Goal: Task Accomplishment & Management: Use online tool/utility

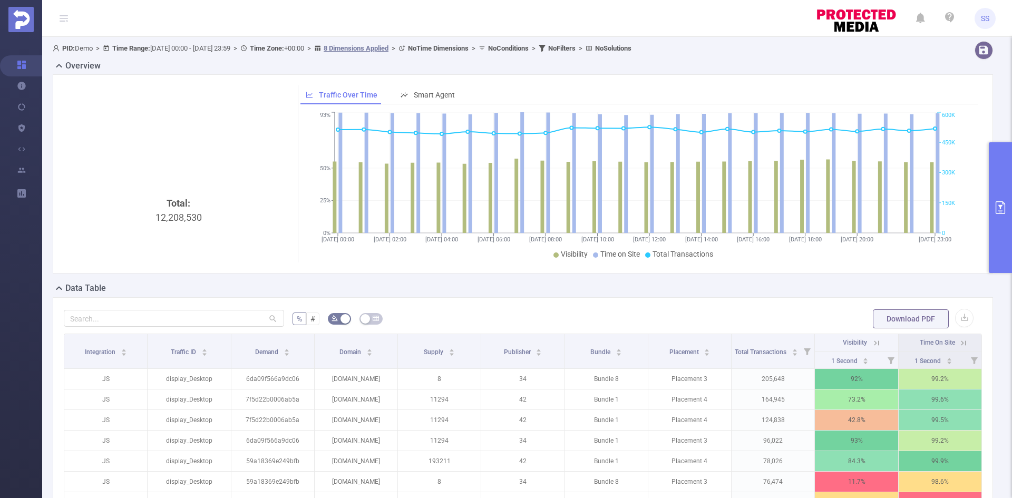
scroll to position [0, 2]
click at [1007, 192] on button "primary" at bounding box center [1000, 207] width 23 height 131
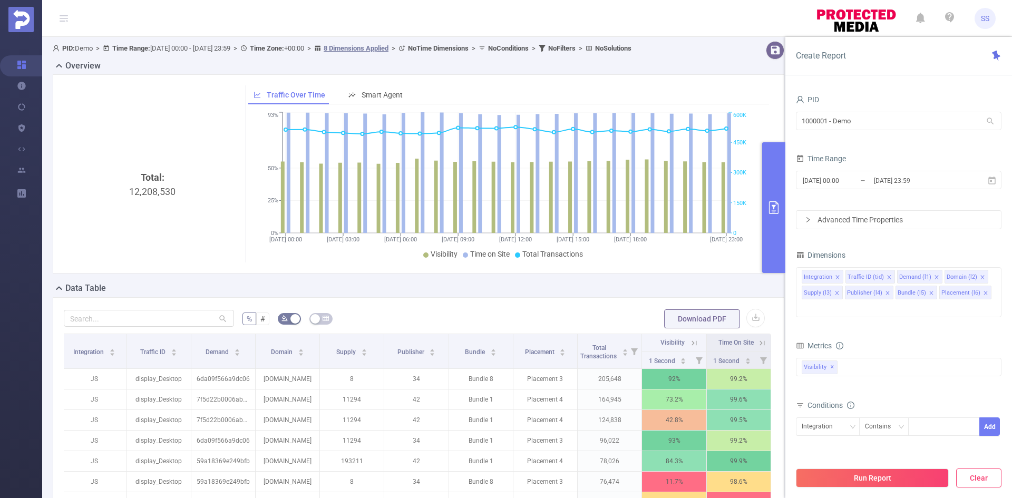
click at [970, 476] on button "Clear" at bounding box center [978, 478] width 45 height 19
type input "[DATE] 07:00"
type input "[DATE] 07:59"
drag, startPoint x: 889, startPoint y: 124, endPoint x: 673, endPoint y: 112, distance: 216.5
click at [673, 112] on section "PID: Demo > Time Range: [DATE] 00:00 - [DATE] 23:59 > Time Zone: +00:00 > 8 Dim…" at bounding box center [527, 352] width 970 height 631
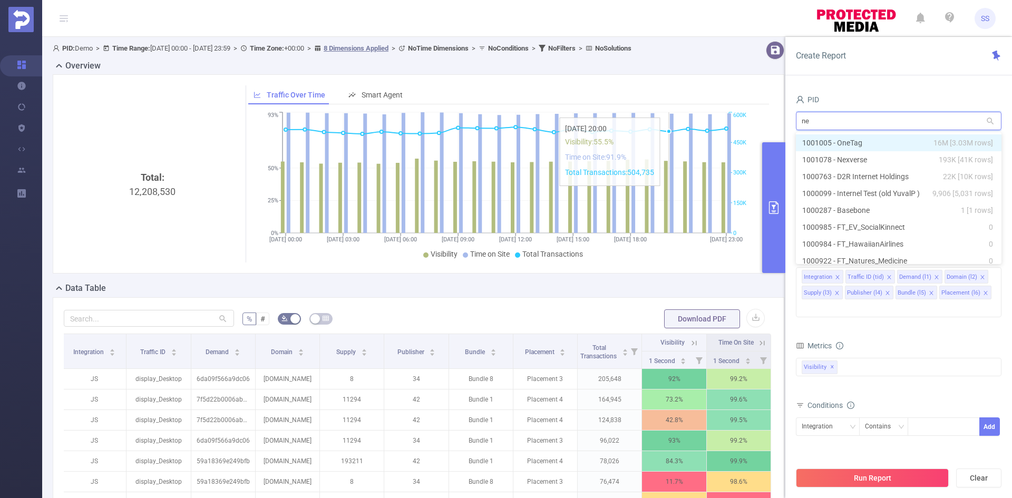
type input "nex"
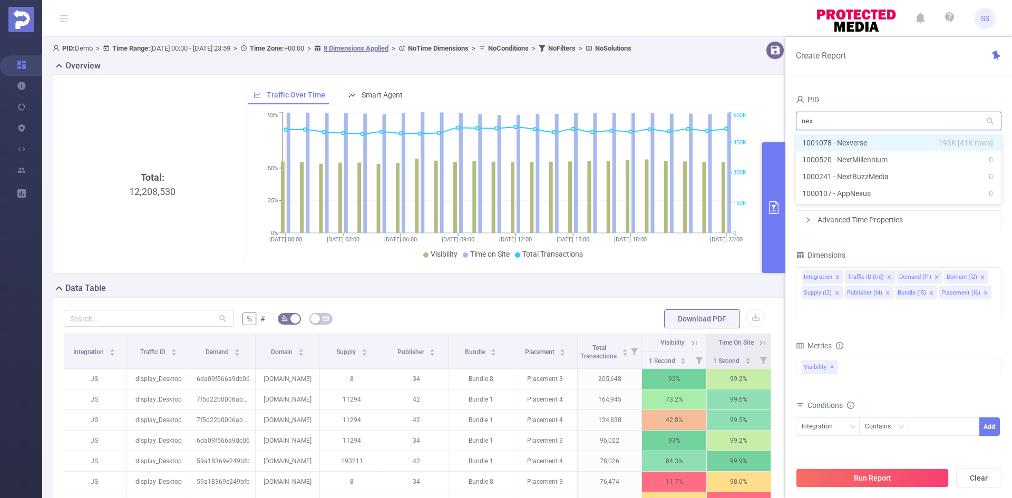
click at [905, 143] on li "1001078 - Nexverse 193K [41K rows]" at bounding box center [899, 142] width 206 height 17
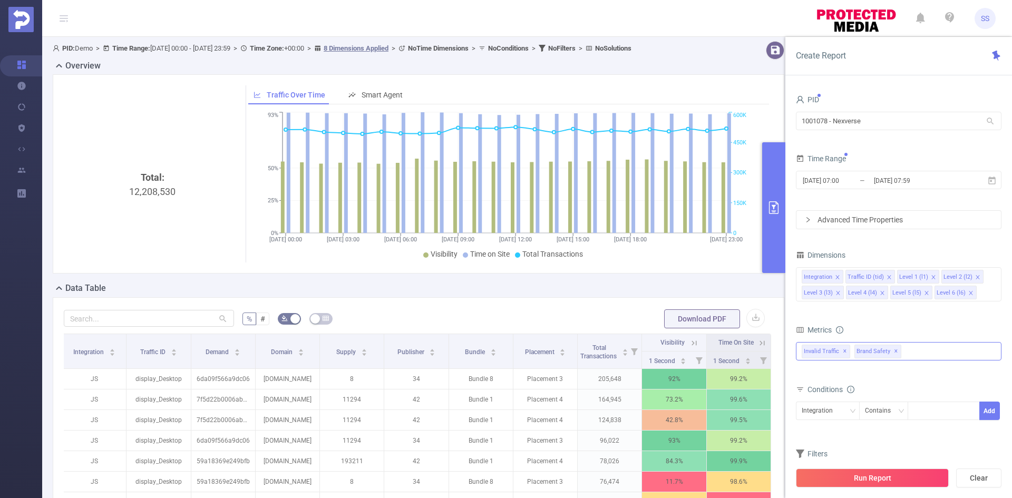
click at [894, 352] on span "✕" at bounding box center [896, 351] width 4 height 13
click at [883, 485] on button "Run Report" at bounding box center [872, 478] width 153 height 19
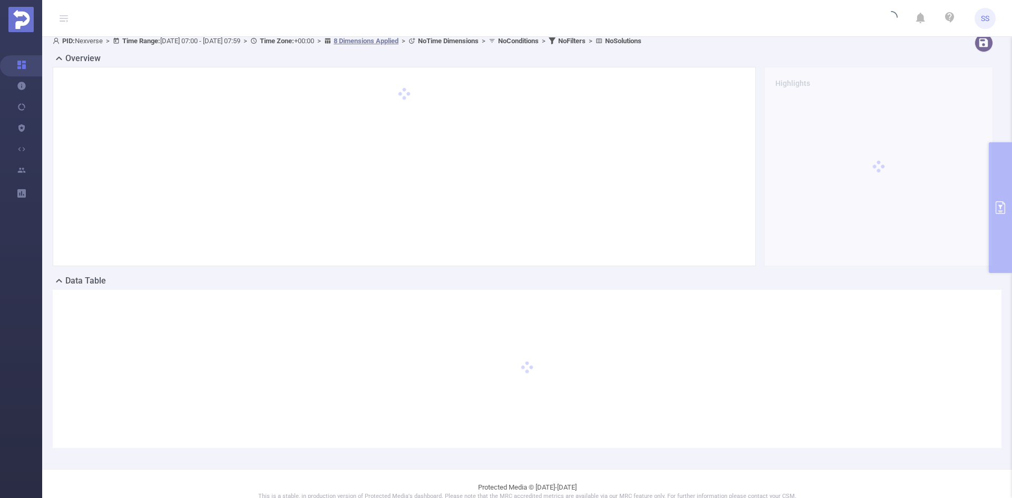
scroll to position [0, 0]
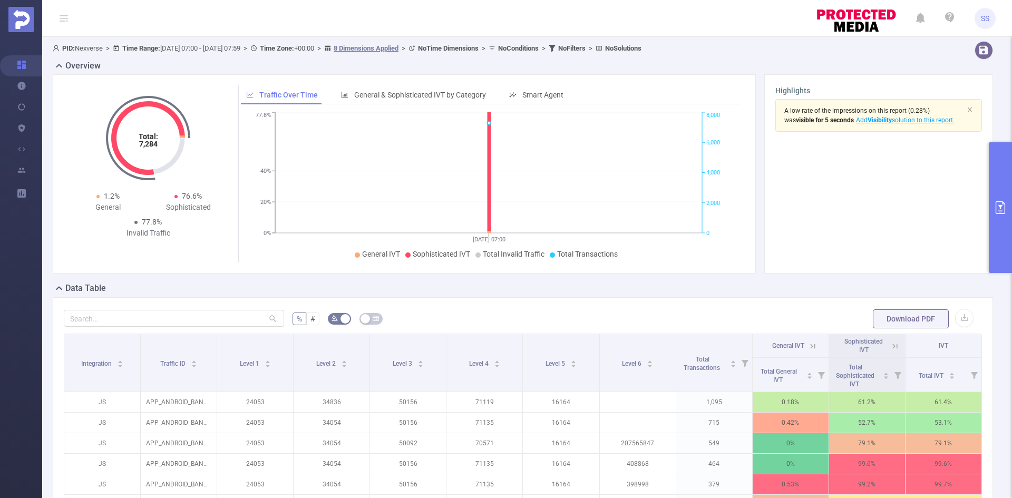
click at [993, 227] on button "primary" at bounding box center [1000, 207] width 23 height 131
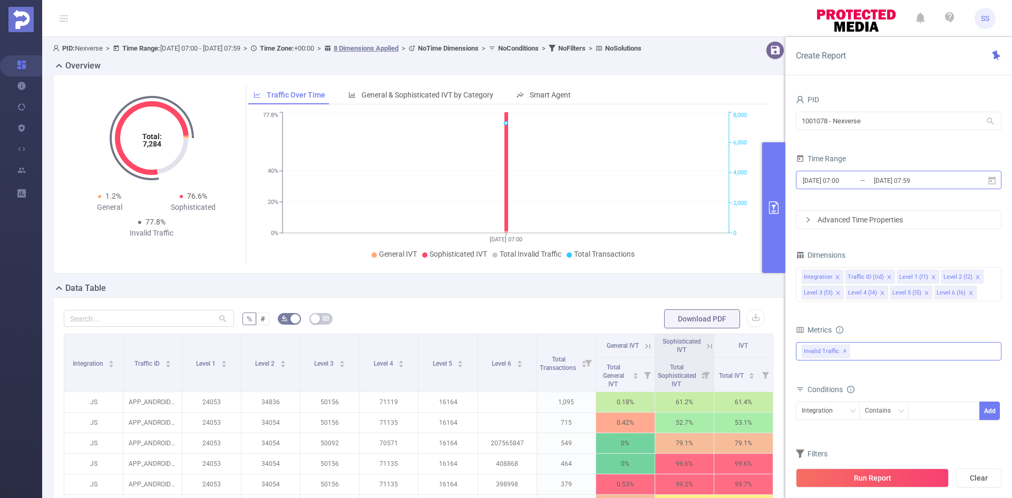
click at [905, 180] on input "[DATE] 07:59" at bounding box center [915, 180] width 85 height 14
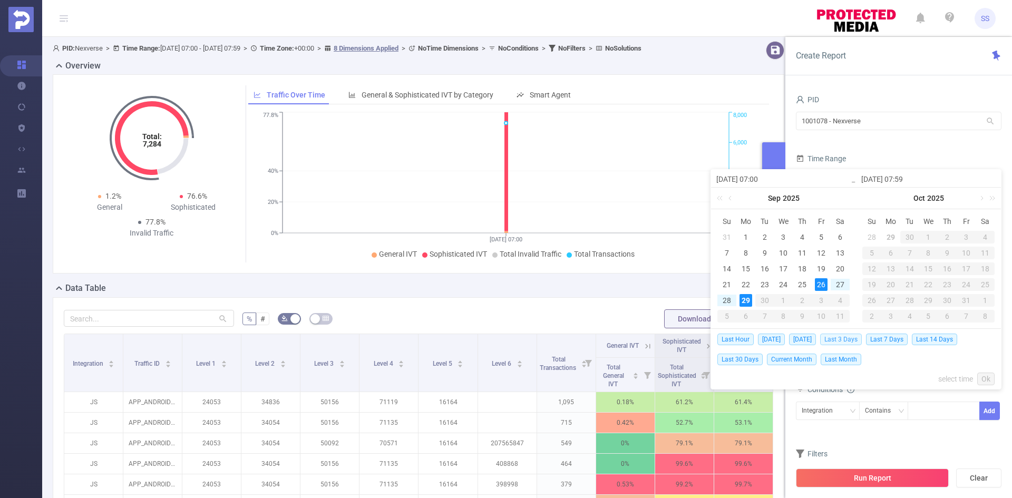
click at [838, 340] on span "Last 3 Days" at bounding box center [841, 340] width 42 height 12
type input "[DATE] 00:00"
type input "[DATE] 23:59"
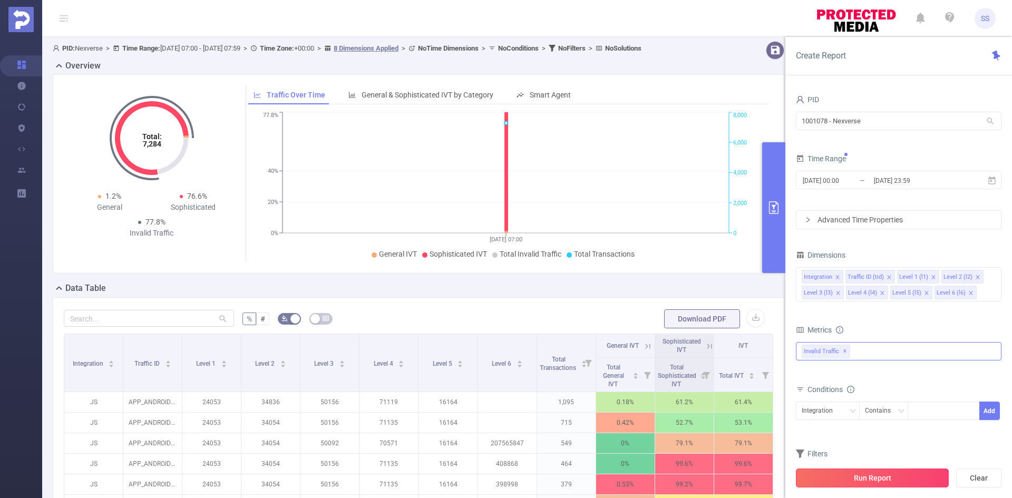
click at [856, 478] on button "Run Report" at bounding box center [872, 478] width 153 height 19
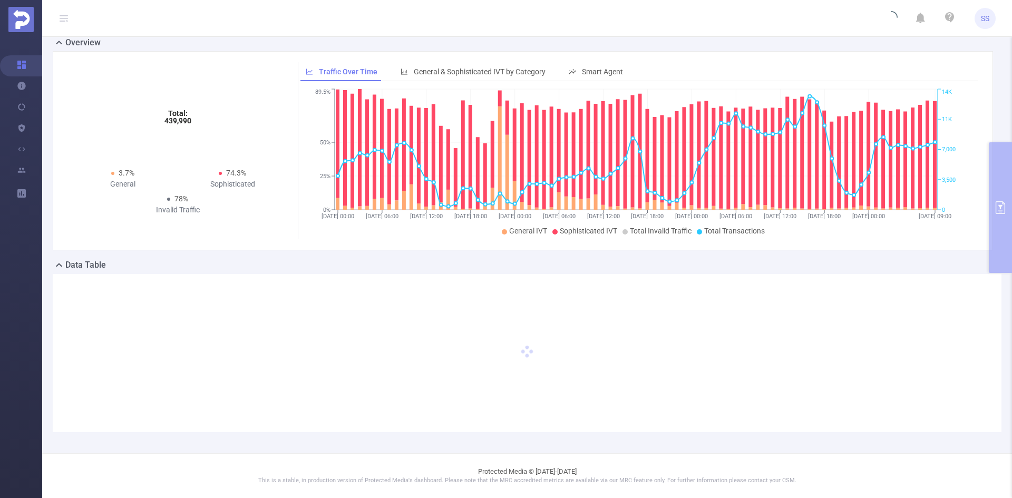
scroll to position [15, 0]
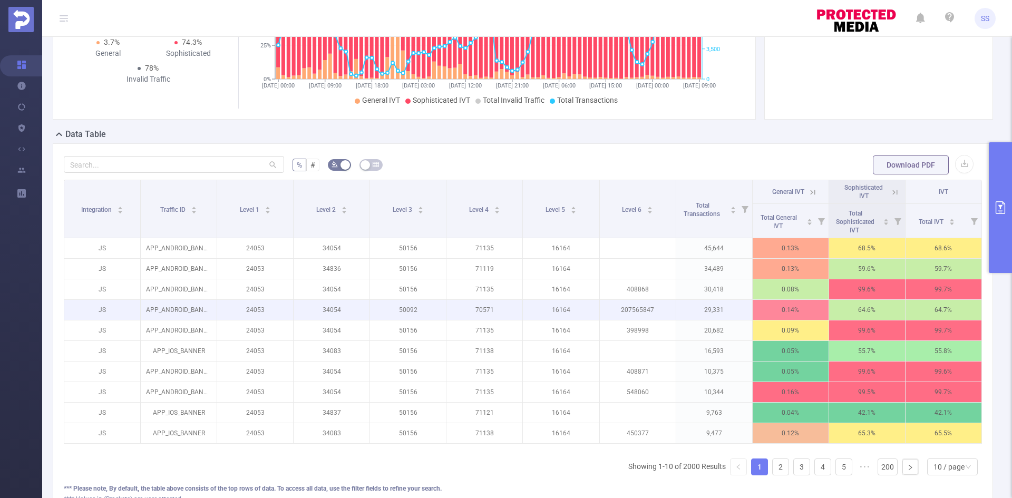
scroll to position [158, 0]
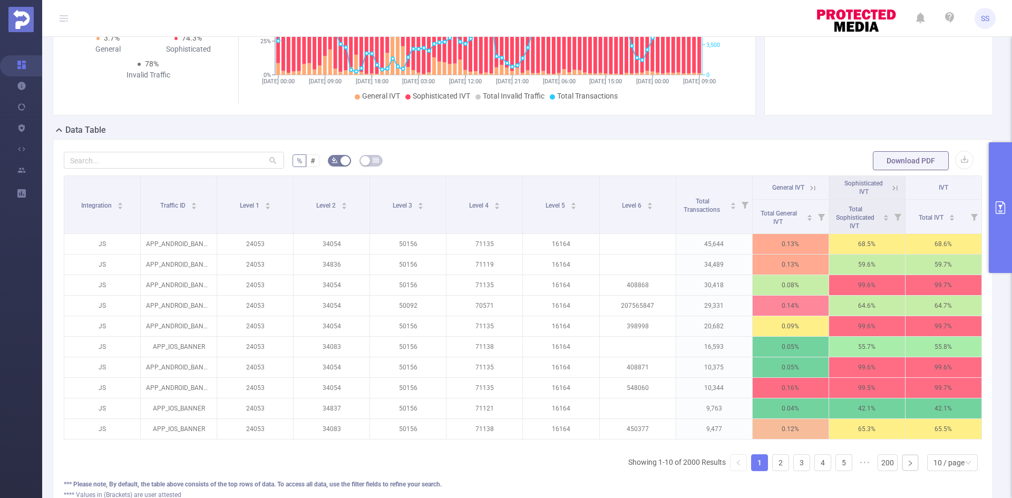
click at [890, 183] on icon at bounding box center [894, 187] width 9 height 9
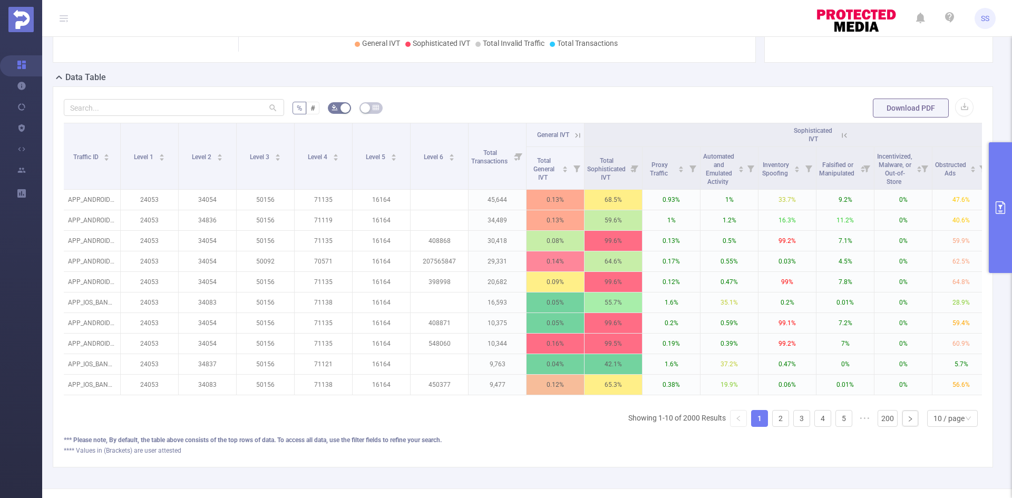
scroll to position [0, 0]
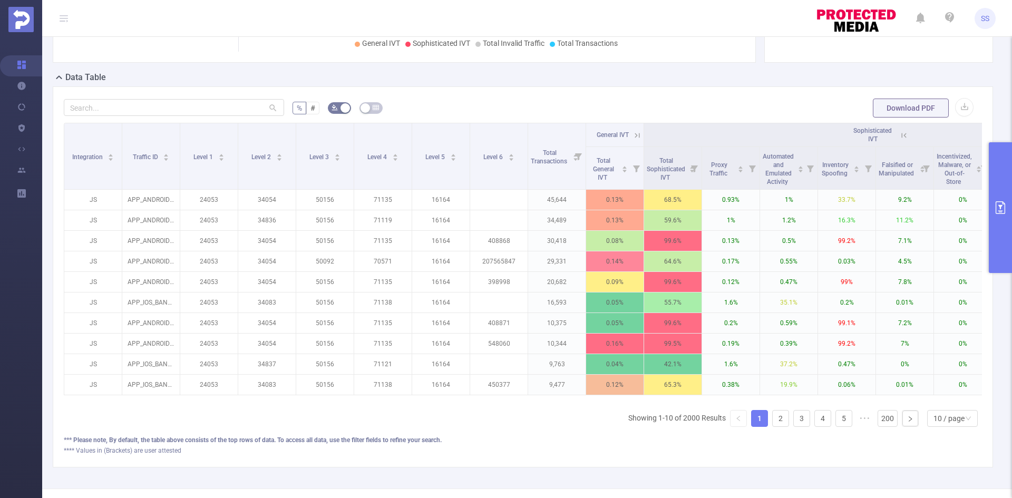
drag, startPoint x: 904, startPoint y: 133, endPoint x: 896, endPoint y: 134, distance: 8.0
click at [905, 133] on icon at bounding box center [903, 135] width 9 height 9
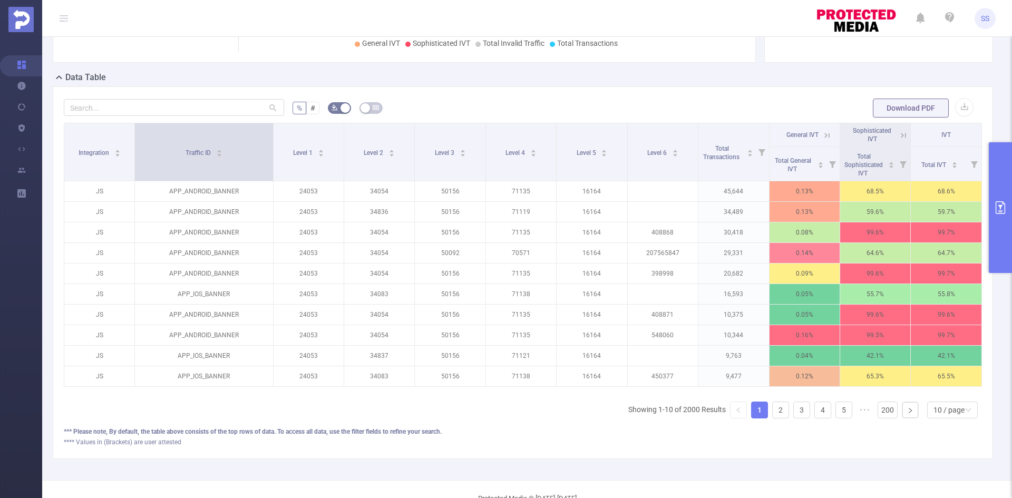
drag, startPoint x: 212, startPoint y: 150, endPoint x: 263, endPoint y: 157, distance: 50.5
click at [263, 157] on th "Traffic ID" at bounding box center [204, 152] width 138 height 58
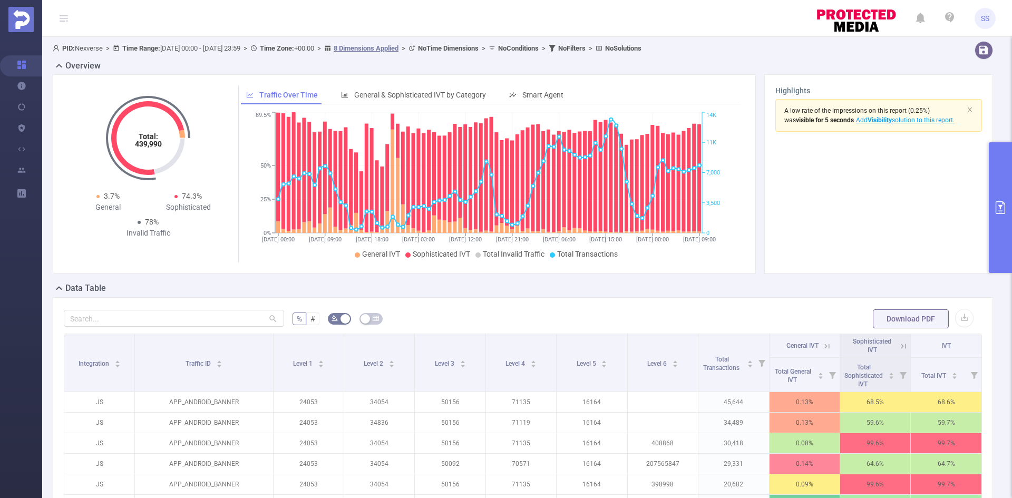
click at [567, 90] on div "Traffic Over Time General & Sophisticated IVT by Category Smart Agent" at bounding box center [411, 95] width 341 height 20
click at [560, 92] on span "Smart Agent" at bounding box center [542, 95] width 41 height 8
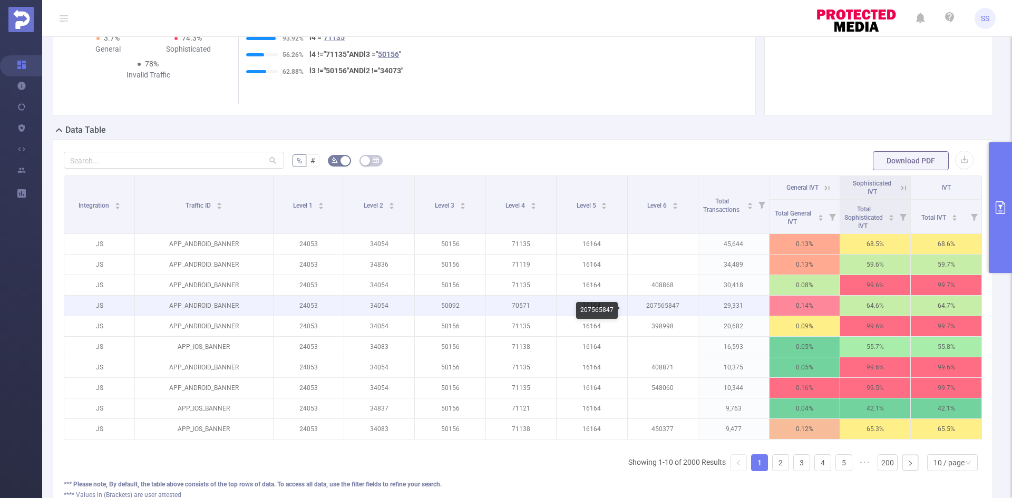
scroll to position [105, 0]
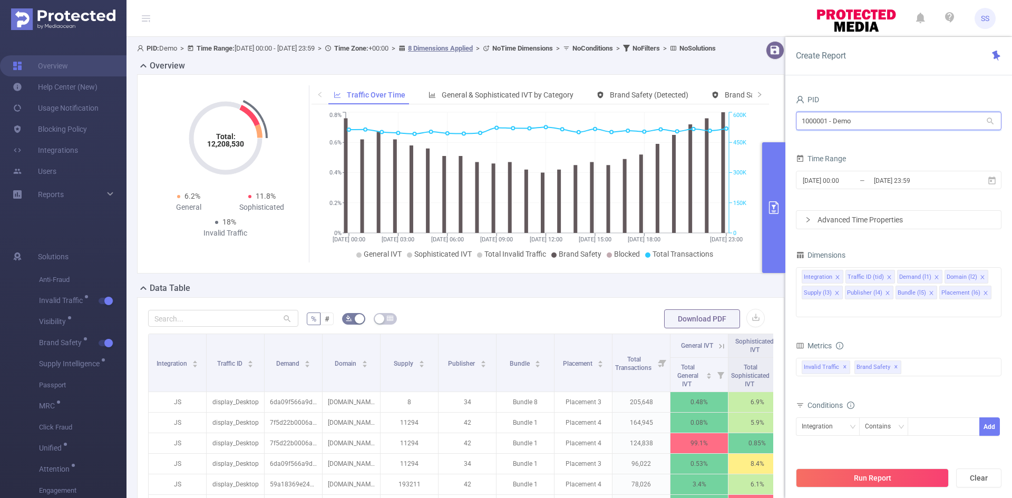
drag, startPoint x: 874, startPoint y: 115, endPoint x: 657, endPoint y: 94, distance: 218.2
click at [657, 94] on section "PID: Demo > Time Range: 2024-12-09 00:00 - 2024-12-09 23:59 > Time Zone: +00:00…" at bounding box center [570, 380] width 886 height 686
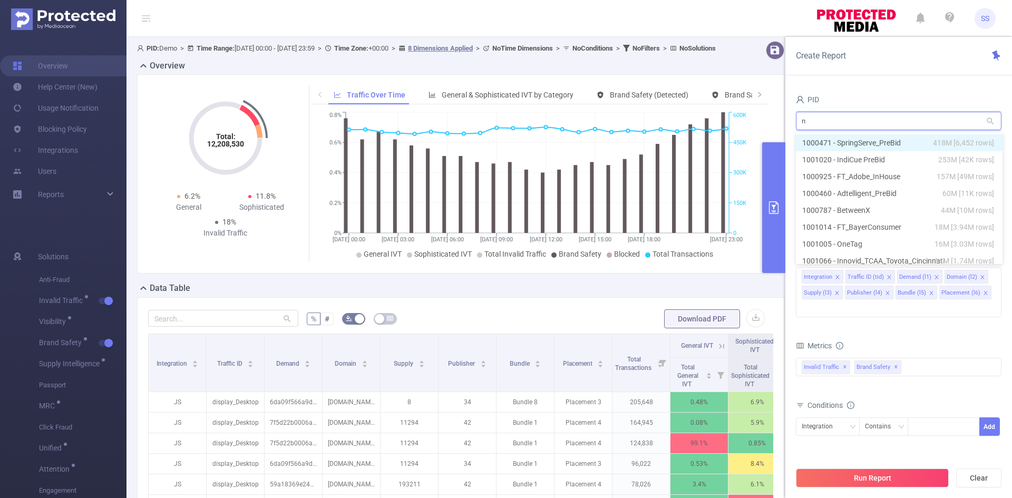
type input "ne"
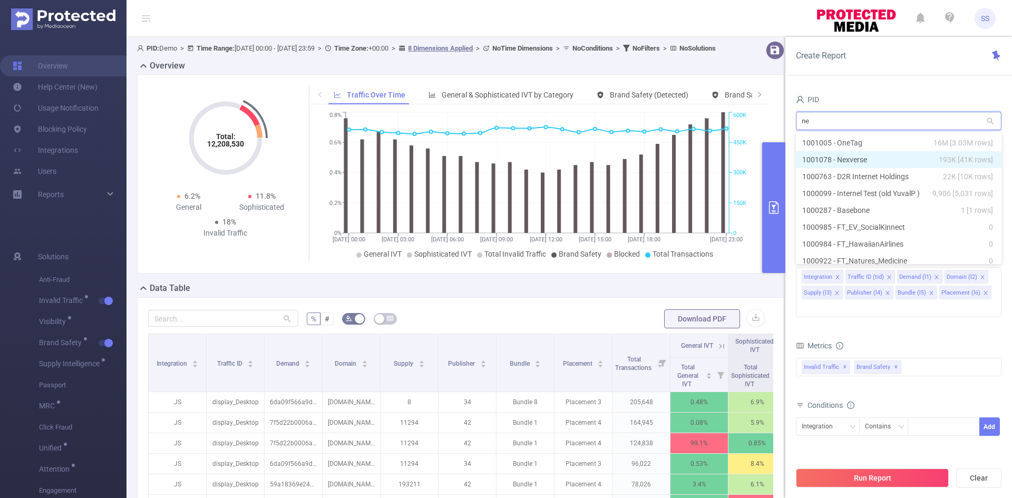
click at [886, 156] on li "1001078 - Nexverse 193K [41K rows]" at bounding box center [899, 159] width 206 height 17
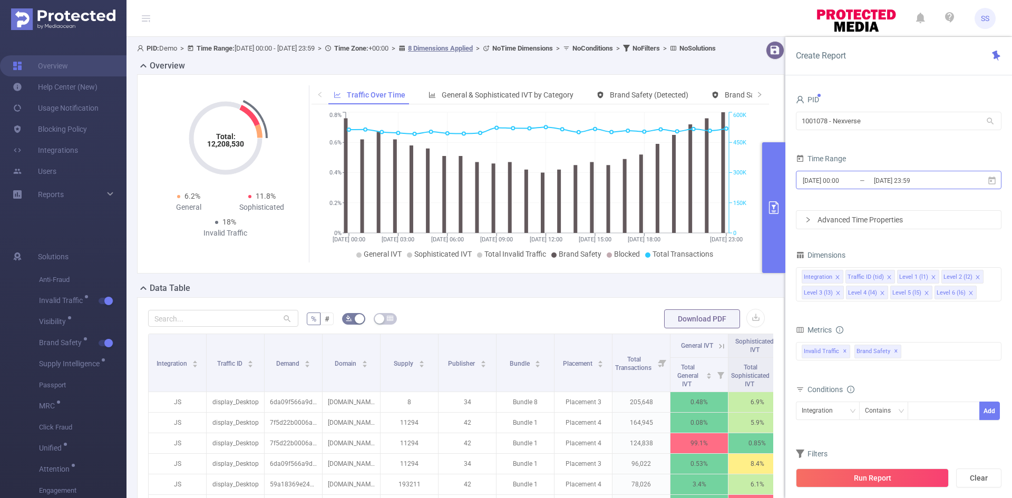
click at [913, 183] on input "2024-12-09 23:59" at bounding box center [915, 180] width 85 height 14
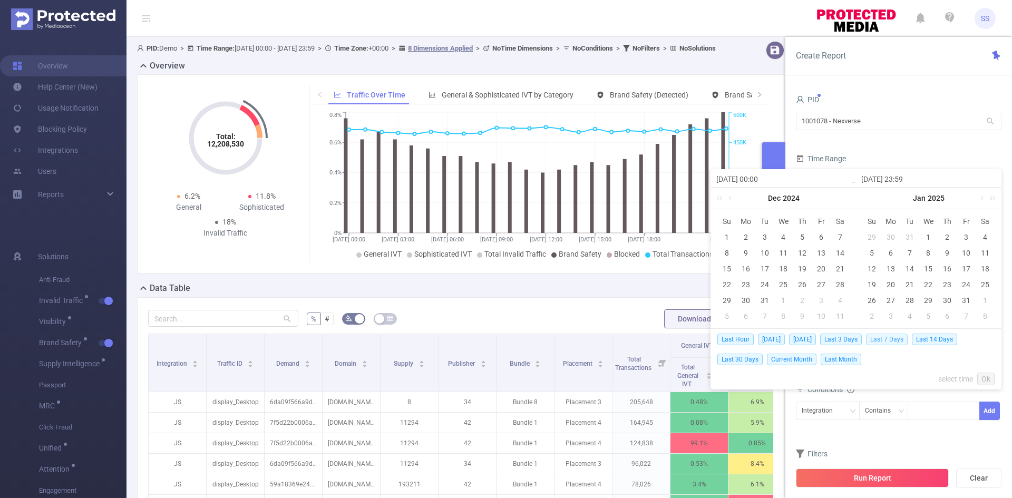
click at [896, 340] on span "Last 7 Days" at bounding box center [887, 340] width 42 height 12
type input "2025-09-22 00:00"
type input "[DATE] 23:59"
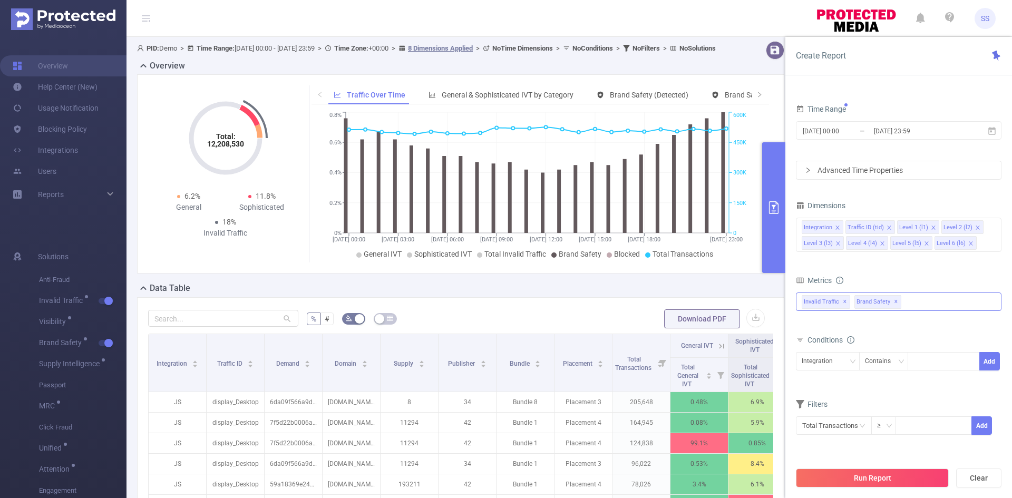
click at [896, 302] on span "Brand Safety ✕" at bounding box center [878, 302] width 47 height 14
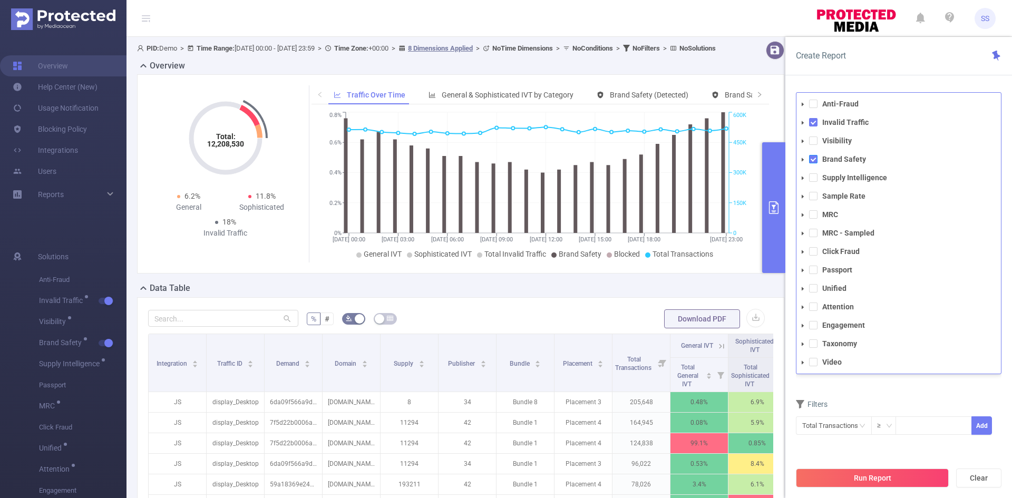
click at [809, 158] on span at bounding box center [813, 159] width 8 height 8
click at [899, 71] on div "Create Report" at bounding box center [899, 56] width 227 height 38
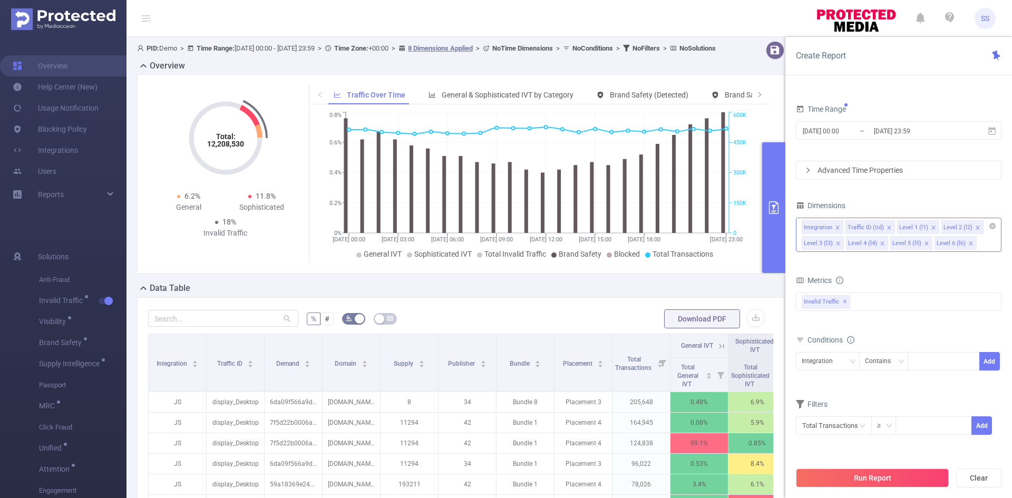
click at [987, 247] on div "Integration Traffic ID (tid) Level 1 (l1) Level 2 (l2) Level 3 (l3) Level 4 (l4…" at bounding box center [899, 235] width 206 height 34
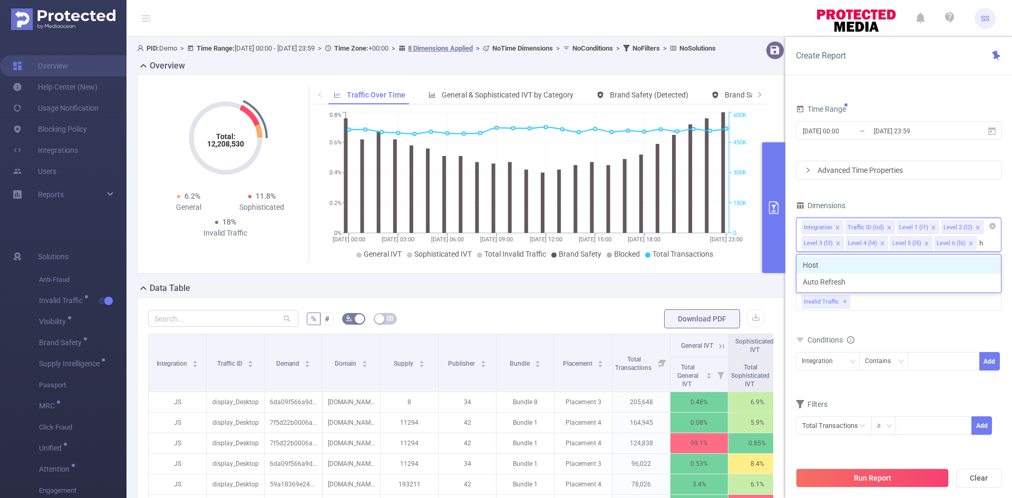
type input "ho"
click at [942, 262] on li "Host" at bounding box center [899, 265] width 205 height 17
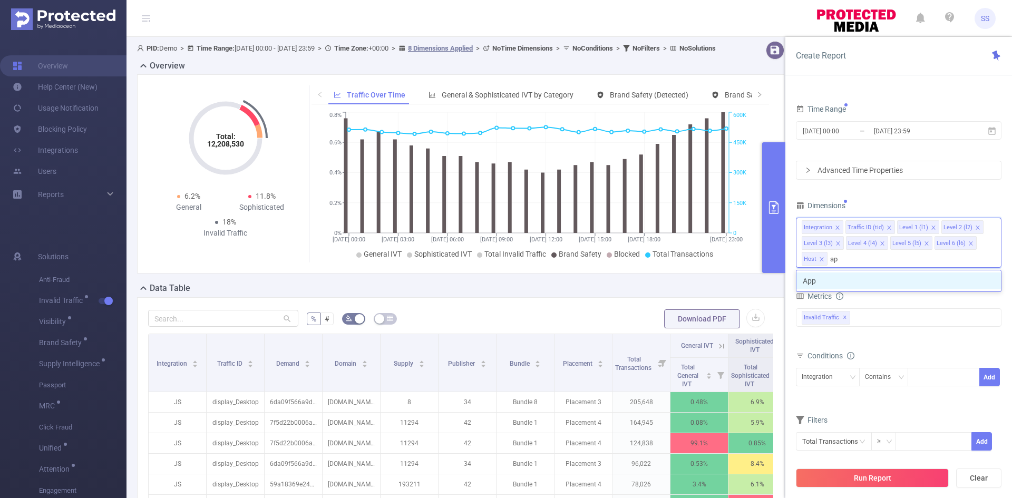
type input "app"
drag, startPoint x: 928, startPoint y: 281, endPoint x: 935, endPoint y: 252, distance: 29.9
click at [928, 282] on li "App" at bounding box center [899, 281] width 205 height 17
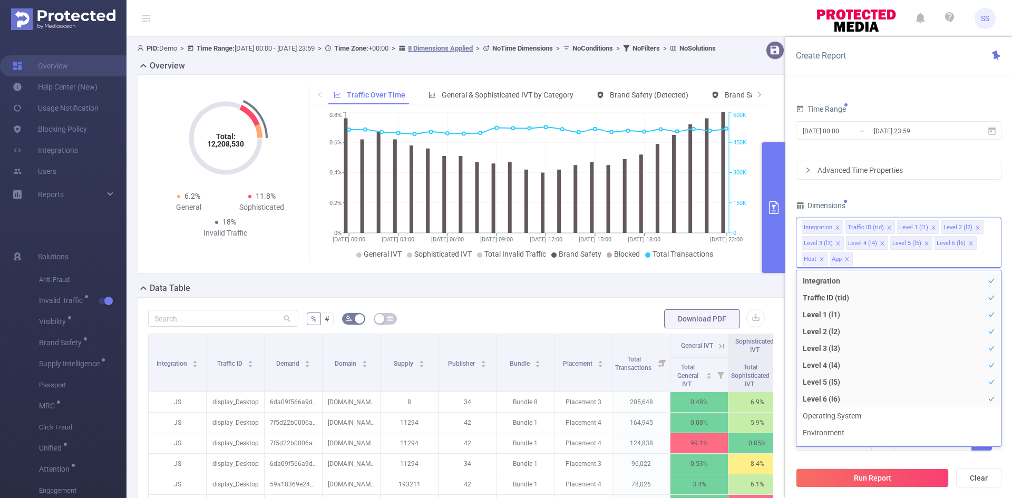
click at [950, 199] on div "Dimensions" at bounding box center [899, 206] width 206 height 17
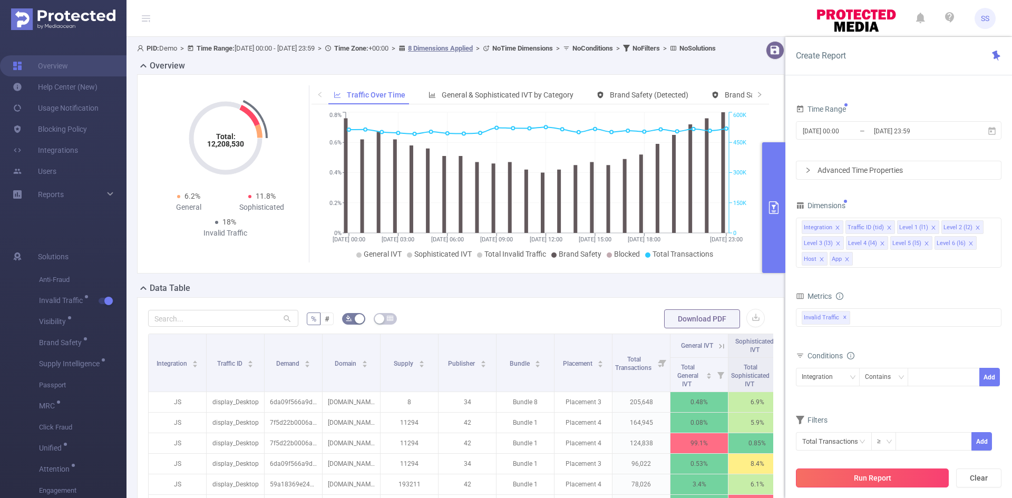
click at [857, 484] on button "Run Report" at bounding box center [872, 478] width 153 height 19
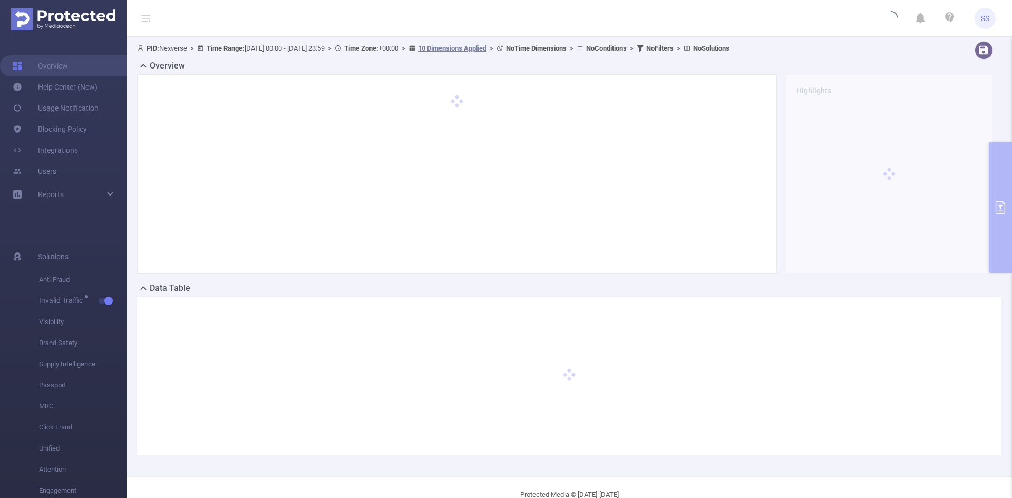
click at [147, 16] on icon at bounding box center [146, 18] width 8 height 8
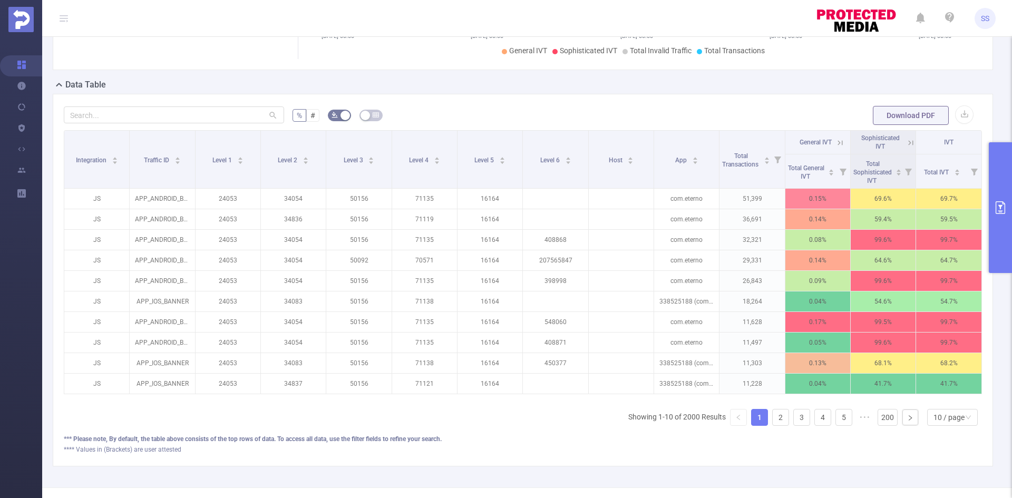
scroll to position [211, 0]
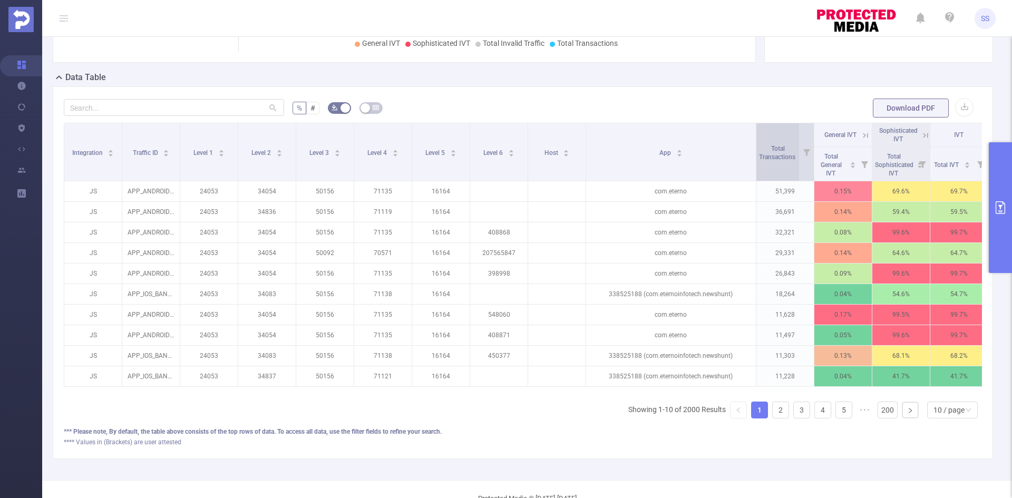
drag, startPoint x: 711, startPoint y: 160, endPoint x: 760, endPoint y: 163, distance: 49.1
click at [760, 147] on tr "Integration Traffic ID Level 1 Level 2 Level 3 Level 4 Level 5 Level 6 Host App…" at bounding box center [526, 135] width 924 height 24
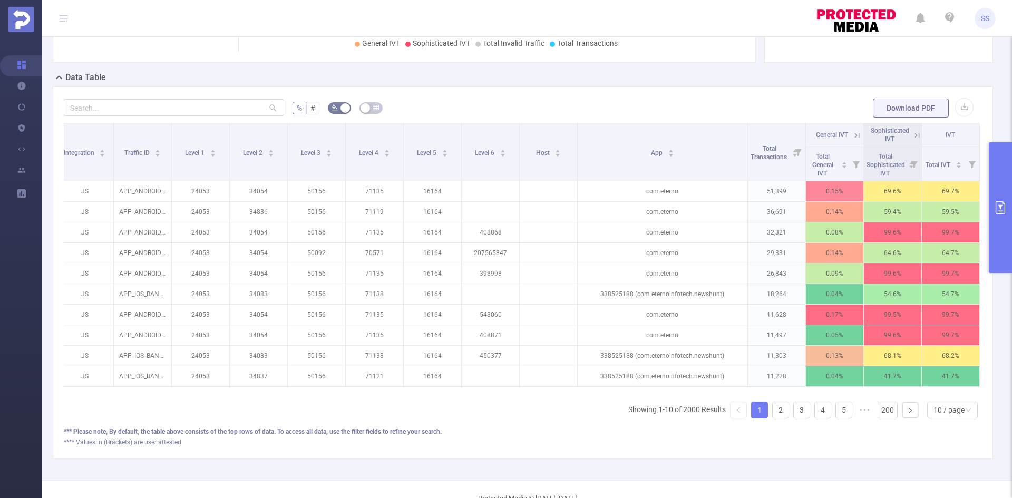
click at [915, 133] on icon at bounding box center [917, 135] width 5 height 5
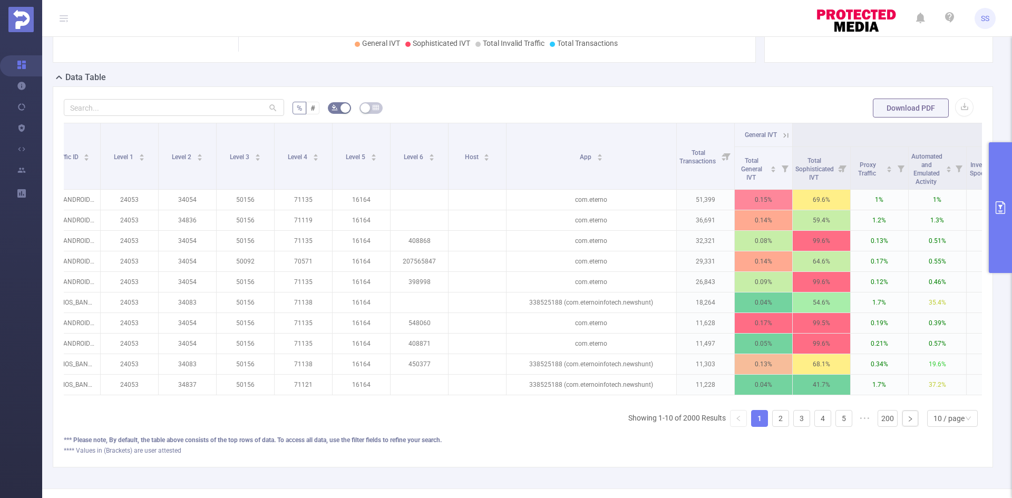
scroll to position [0, 23]
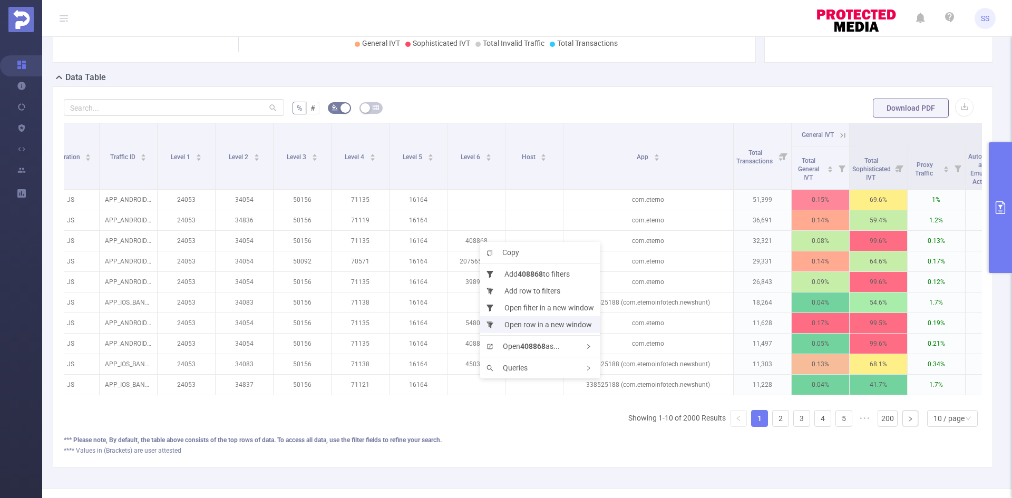
click at [567, 322] on li "Open row in a new window" at bounding box center [540, 324] width 120 height 17
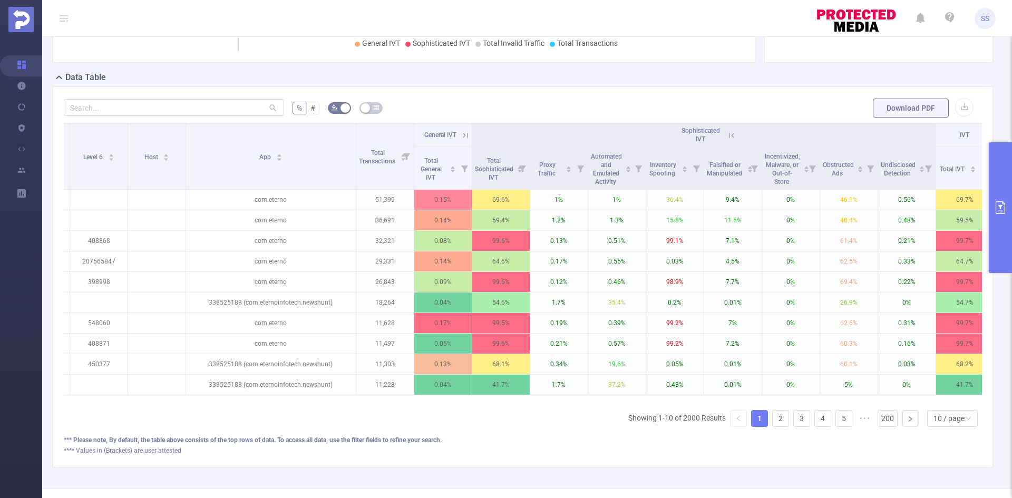
scroll to position [0, 422]
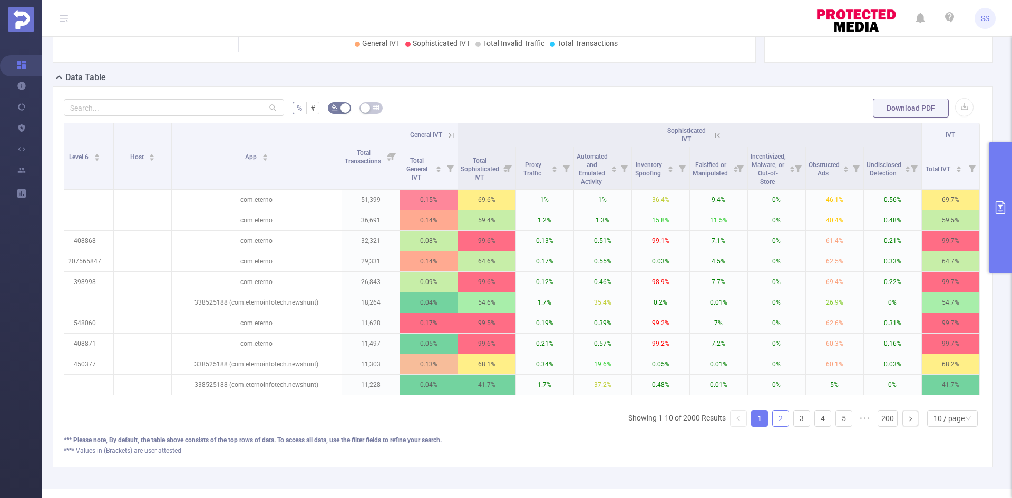
click at [775, 423] on link "2" at bounding box center [781, 419] width 16 height 16
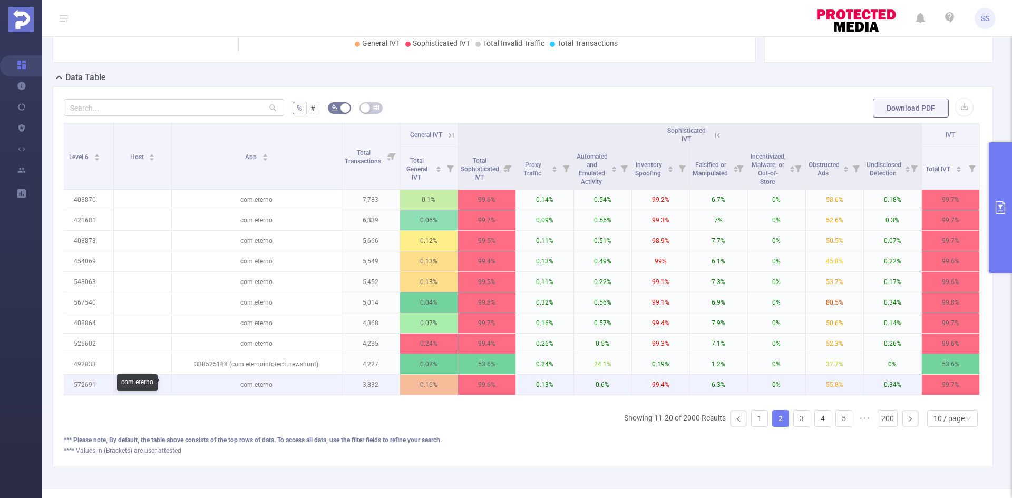
click at [258, 386] on p "com.eterno" at bounding box center [257, 385] width 170 height 20
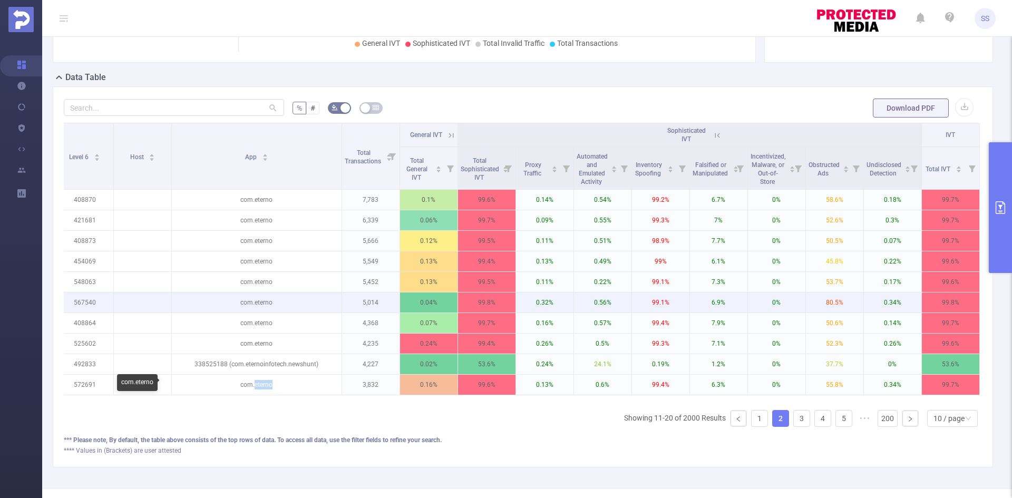
copy p "eterno"
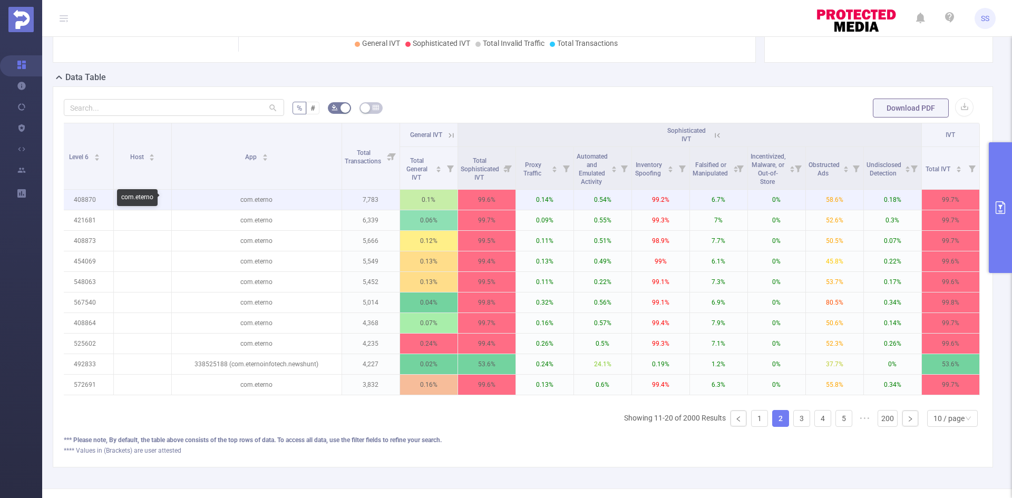
click at [256, 199] on p "com.eterno" at bounding box center [257, 200] width 170 height 20
drag, startPoint x: 268, startPoint y: 200, endPoint x: 210, endPoint y: 200, distance: 58.0
click at [210, 200] on p "com.eterno" at bounding box center [257, 200] width 170 height 20
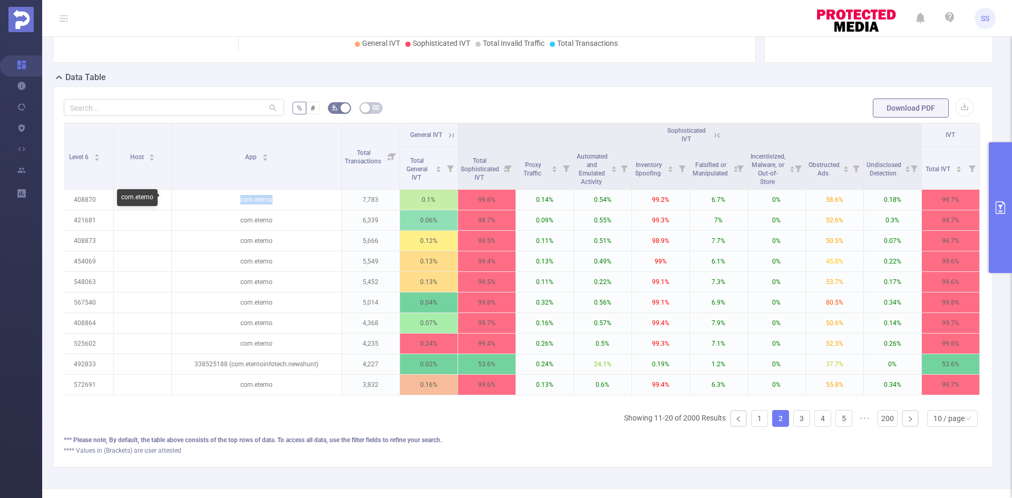
copy p "com.eterno"
click at [257, 430] on div "Integration Traffic ID Level 1 Level 2 Level 3 Level 4 Level 5 Level 6 Host App…" at bounding box center [523, 279] width 918 height 313
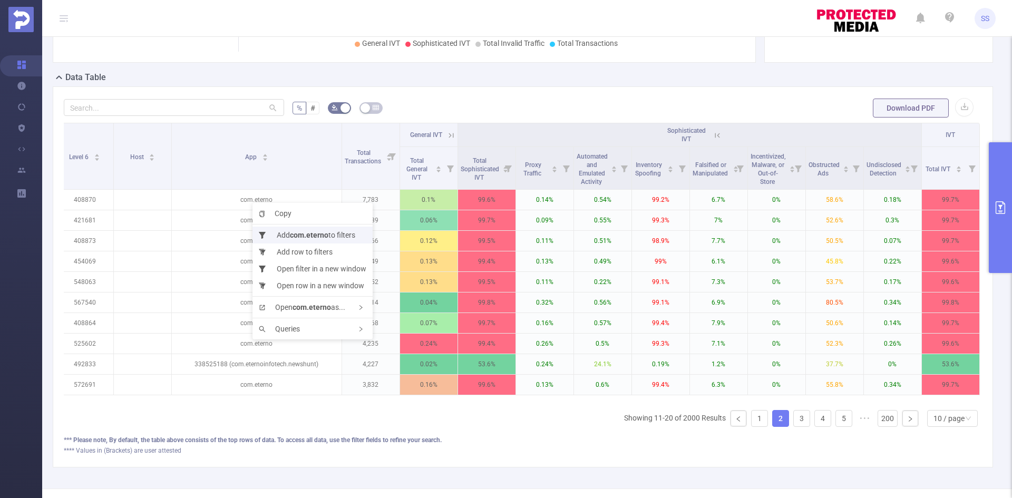
click at [292, 231] on b "com.eterno" at bounding box center [309, 235] width 38 height 8
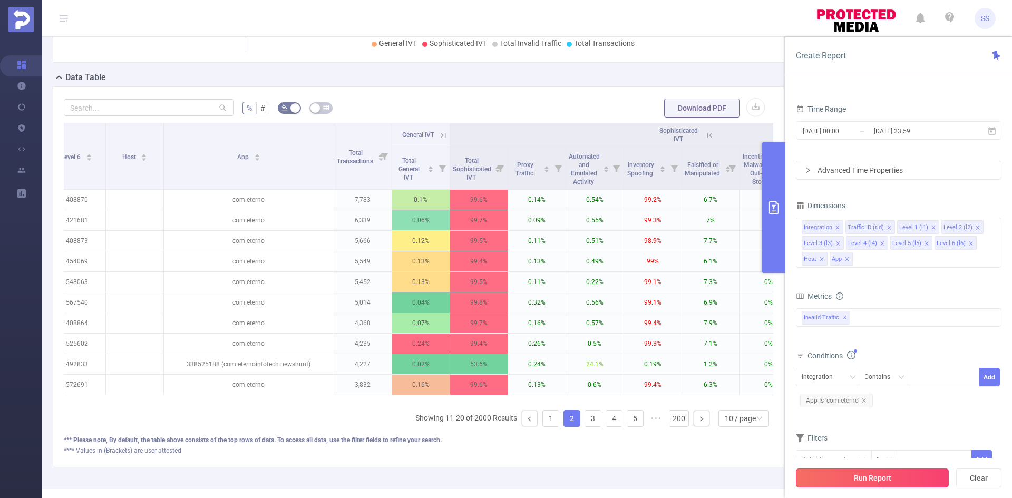
click at [880, 483] on button "Run Report" at bounding box center [872, 478] width 153 height 19
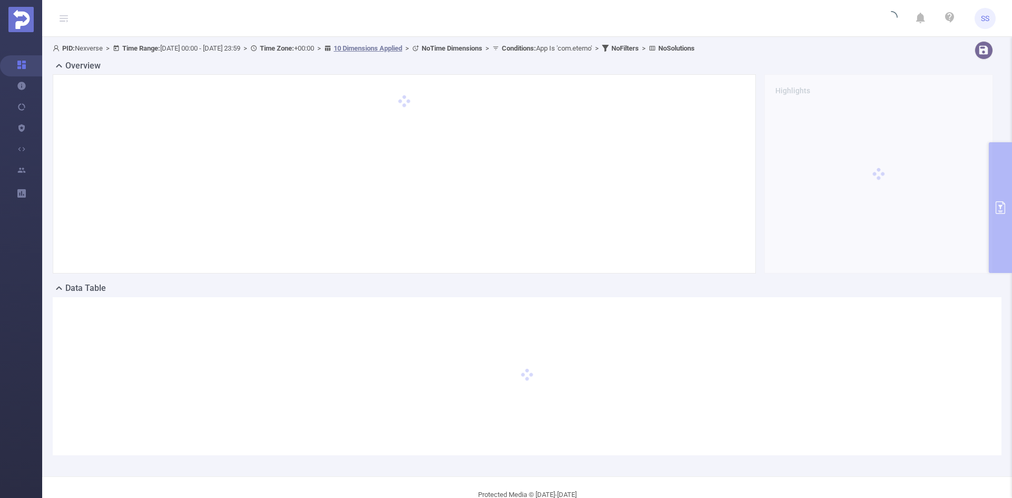
scroll to position [23, 0]
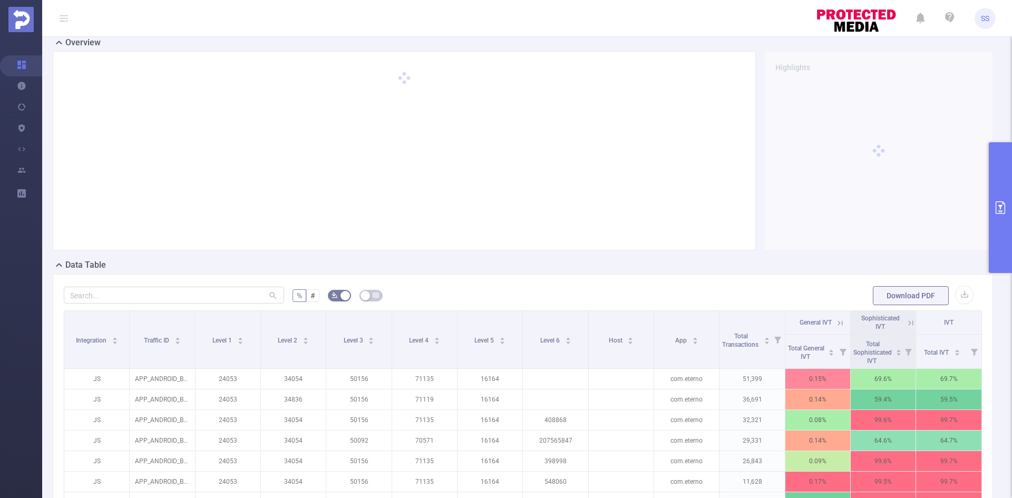
click at [528, 295] on form "% # Download PDF" at bounding box center [523, 295] width 918 height 21
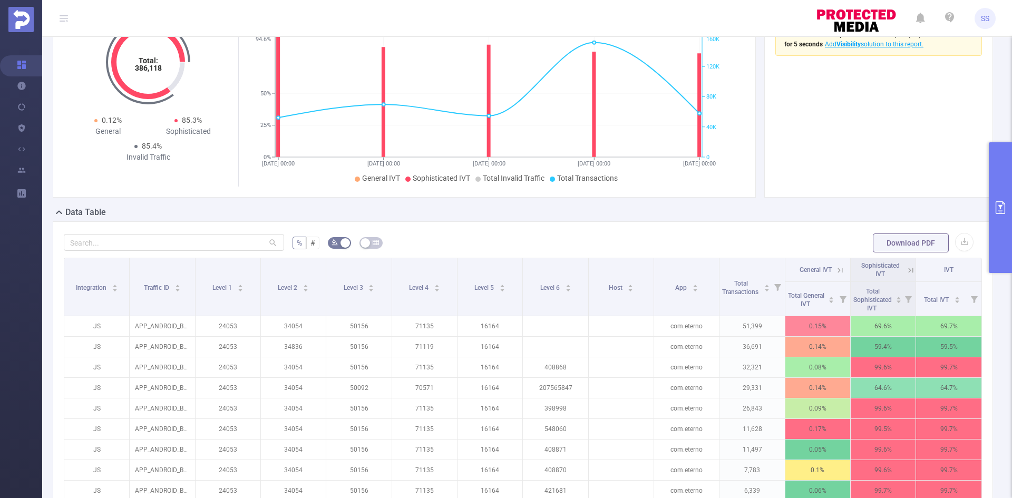
scroll to position [129, 0]
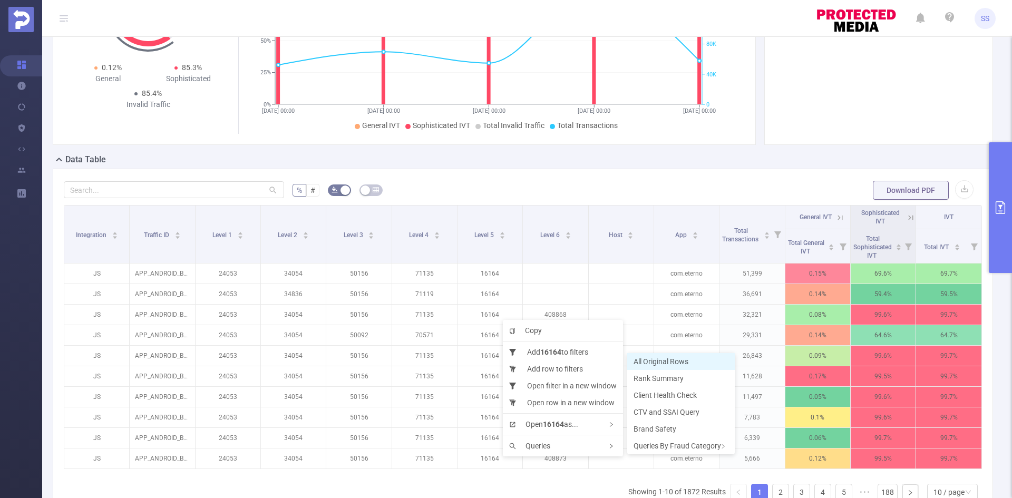
click at [668, 360] on span "All Original Rows" at bounding box center [661, 361] width 55 height 8
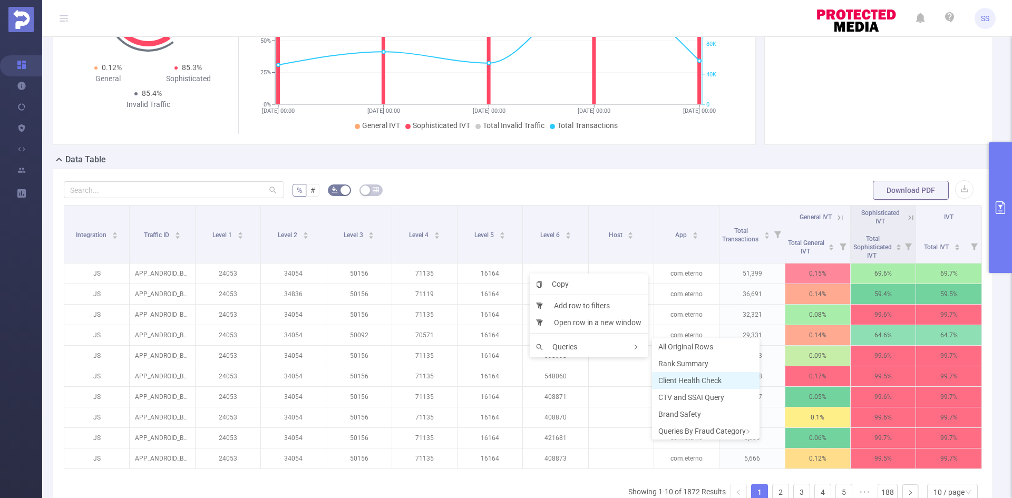
click at [718, 381] on span "Client Health Check" at bounding box center [689, 380] width 63 height 8
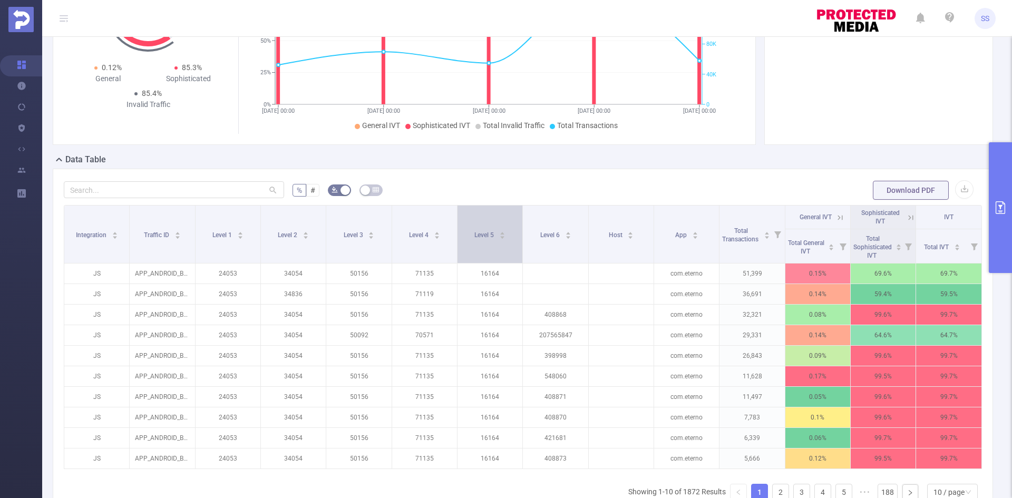
scroll to position [23, 0]
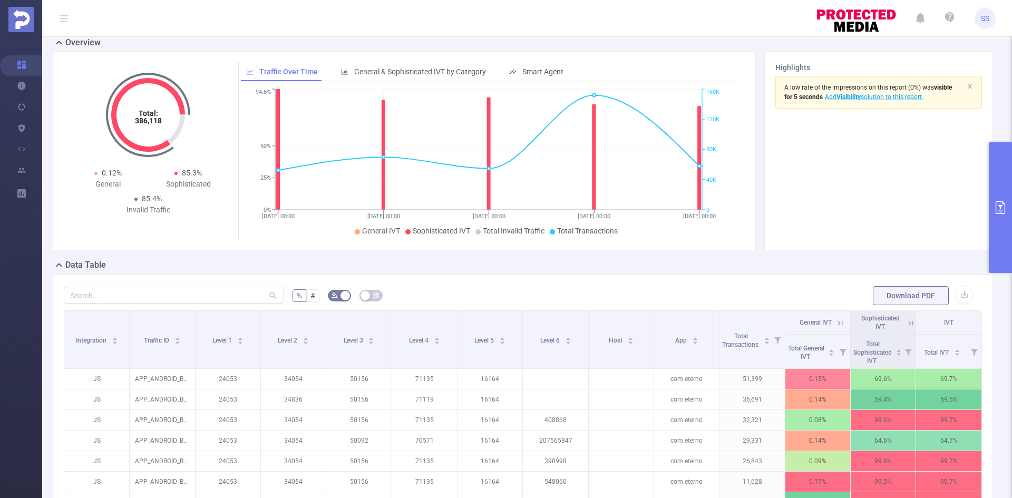
click at [990, 164] on button "primary" at bounding box center [1000, 207] width 23 height 131
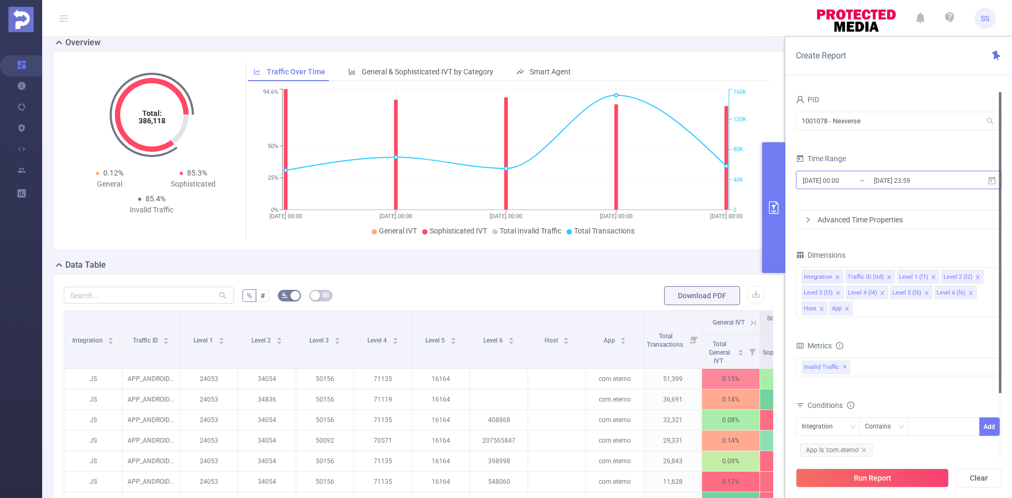
click at [929, 186] on input "[DATE] 23:59" at bounding box center [915, 180] width 85 height 14
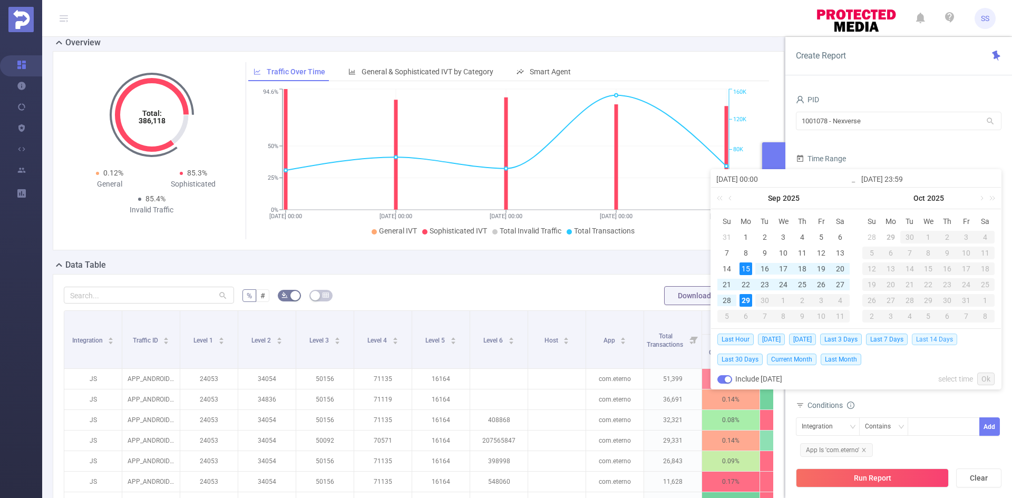
click at [927, 335] on span "Last 14 Days" at bounding box center [934, 340] width 45 height 12
type input "2025-09-15 00:00"
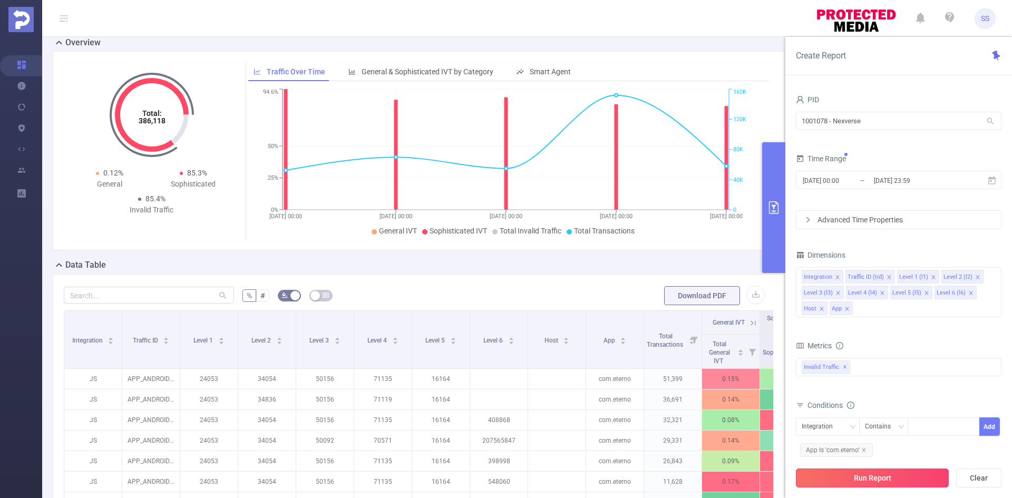
click at [873, 478] on button "Run Report" at bounding box center [872, 478] width 153 height 19
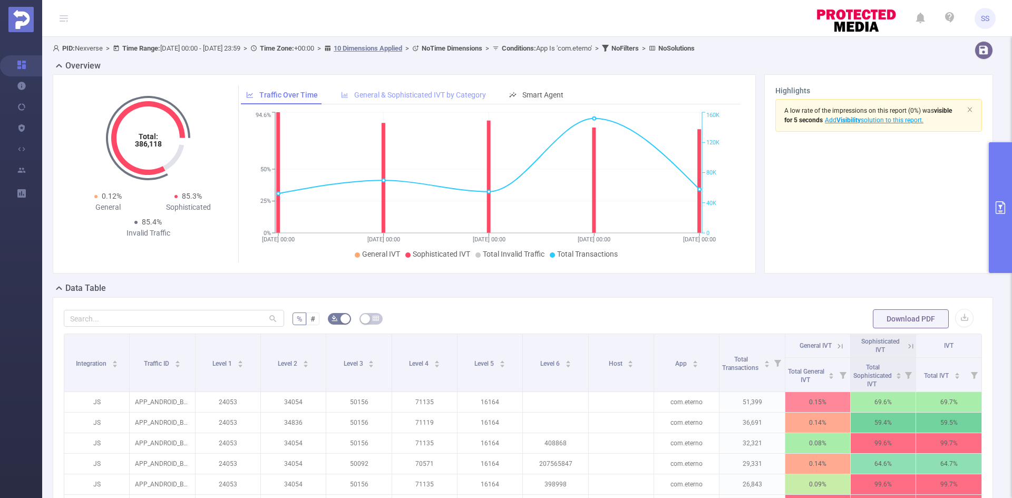
click at [413, 93] on span "General & Sophisticated IVT by Category" at bounding box center [420, 95] width 132 height 8
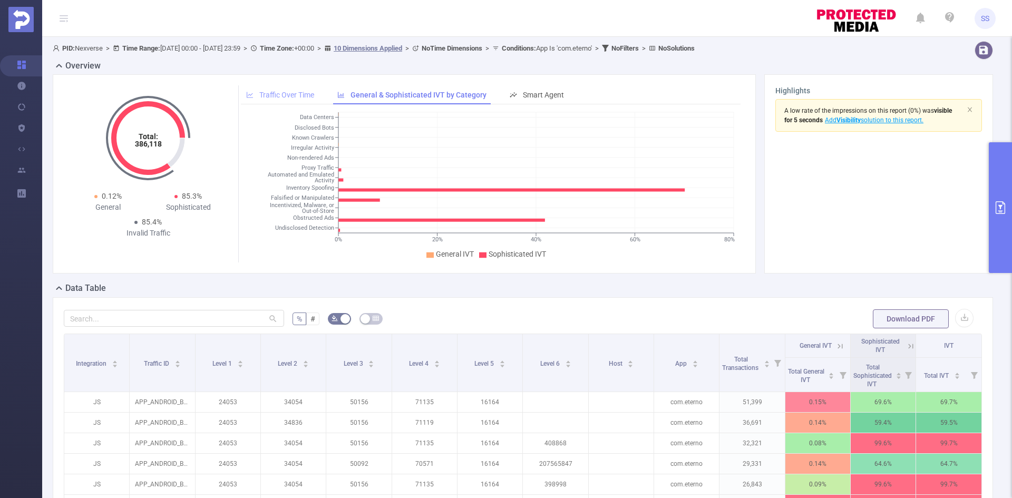
click at [293, 93] on span "Traffic Over Time" at bounding box center [286, 95] width 55 height 8
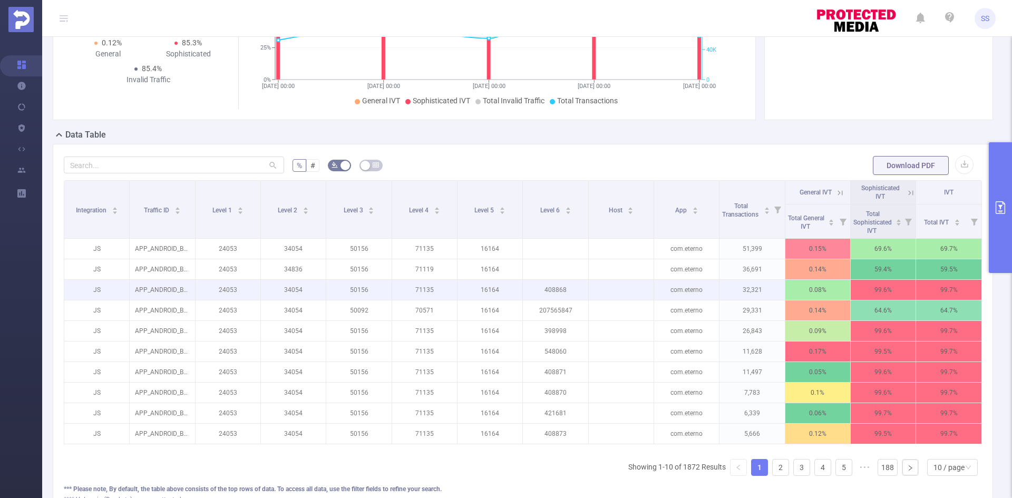
scroll to position [158, 0]
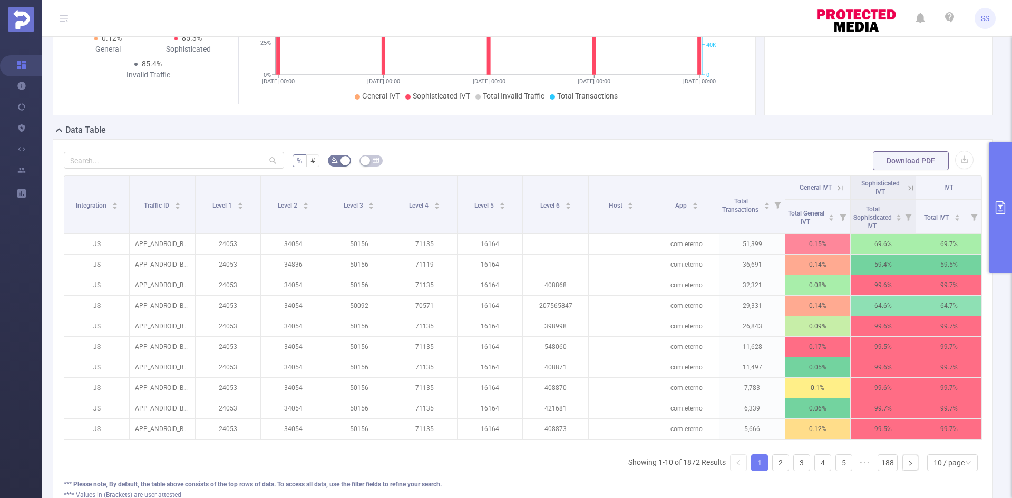
click at [906, 186] on icon at bounding box center [910, 187] width 9 height 9
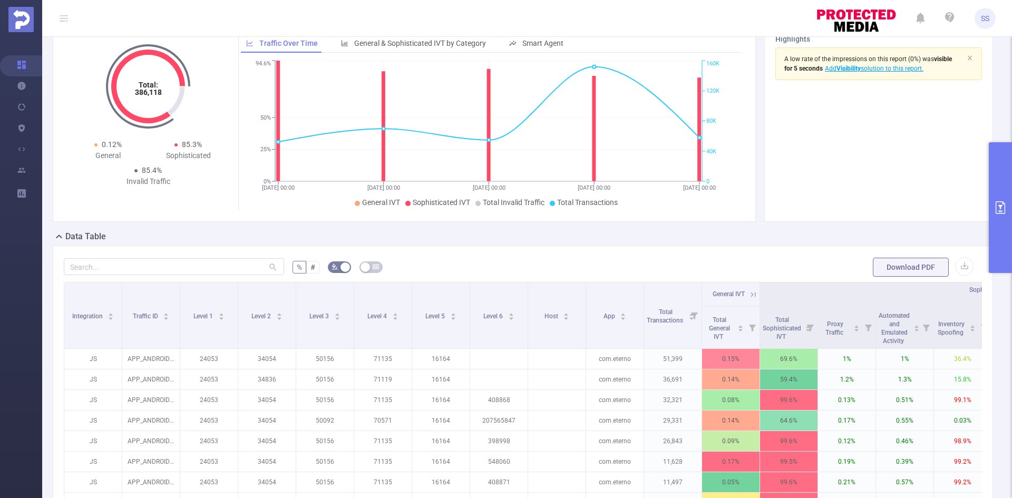
scroll to position [0, 0]
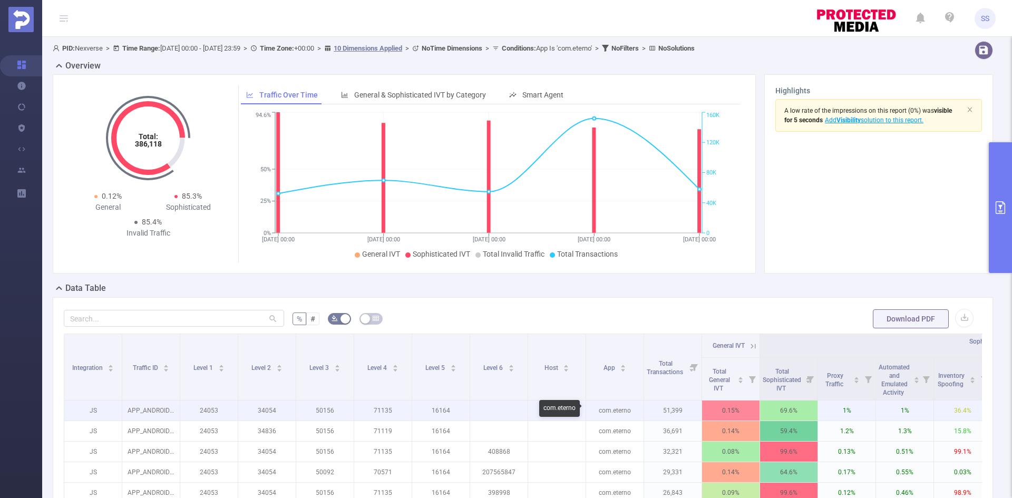
click at [621, 410] on p "com.eterno" at bounding box center [614, 411] width 57 height 20
copy p "com.eterno"
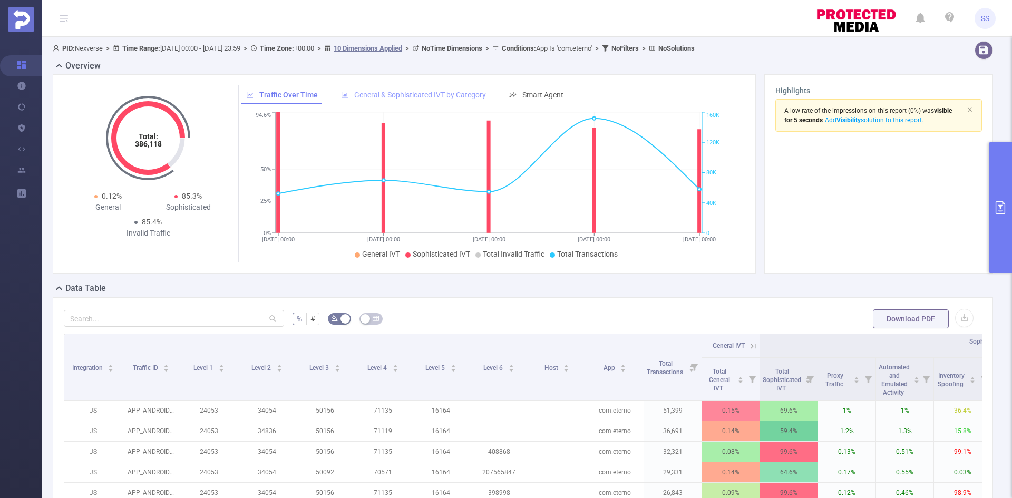
click at [467, 98] on span "General & Sophisticated IVT by Category" at bounding box center [420, 95] width 132 height 8
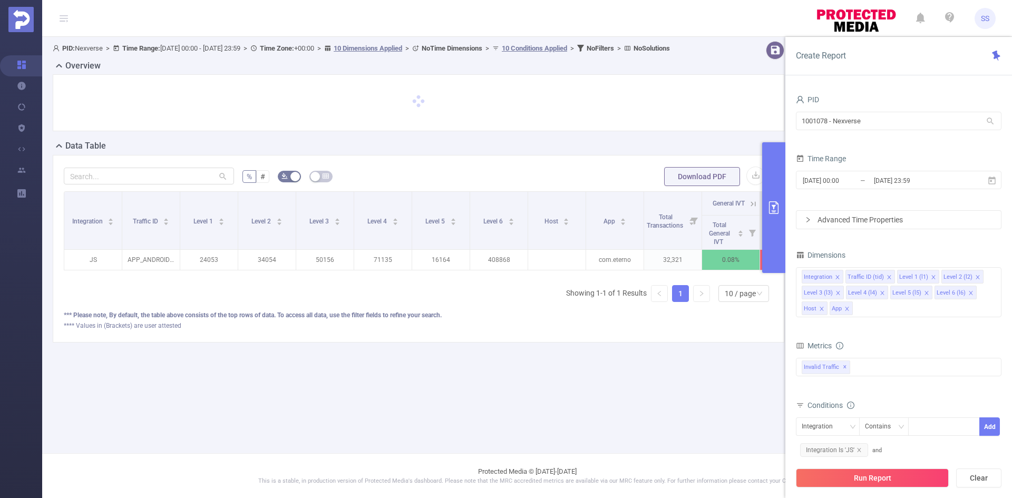
click at [774, 238] on button "primary" at bounding box center [773, 207] width 23 height 131
click at [778, 232] on button "primary" at bounding box center [773, 207] width 23 height 131
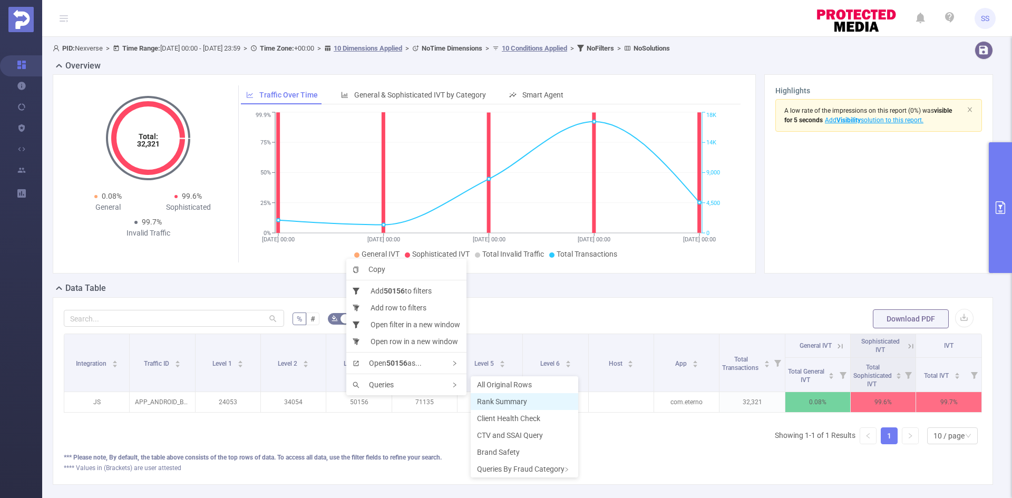
click at [487, 399] on span "Rank Summary" at bounding box center [502, 402] width 50 height 8
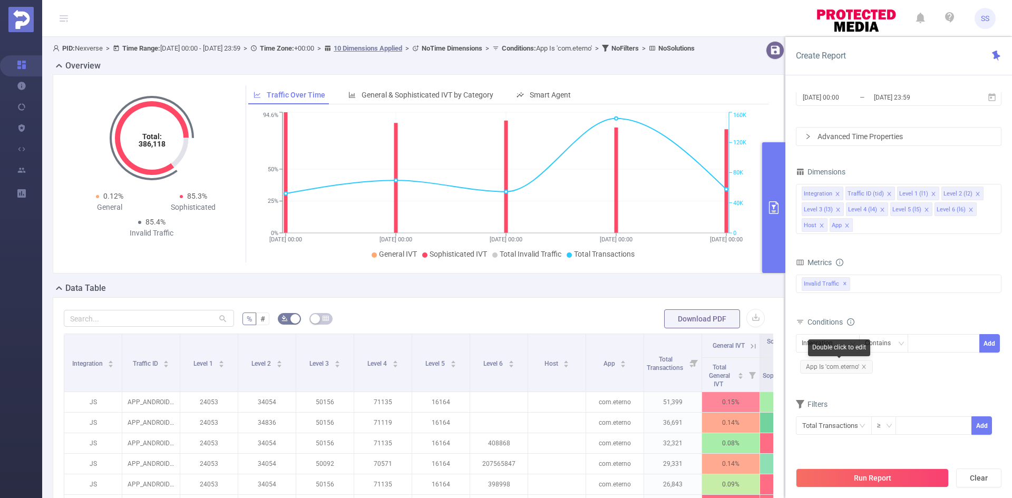
click at [865, 370] on span "App Is 'com.eterno'" at bounding box center [836, 367] width 73 height 14
click at [865, 367] on icon "icon: close" at bounding box center [864, 367] width 4 height 4
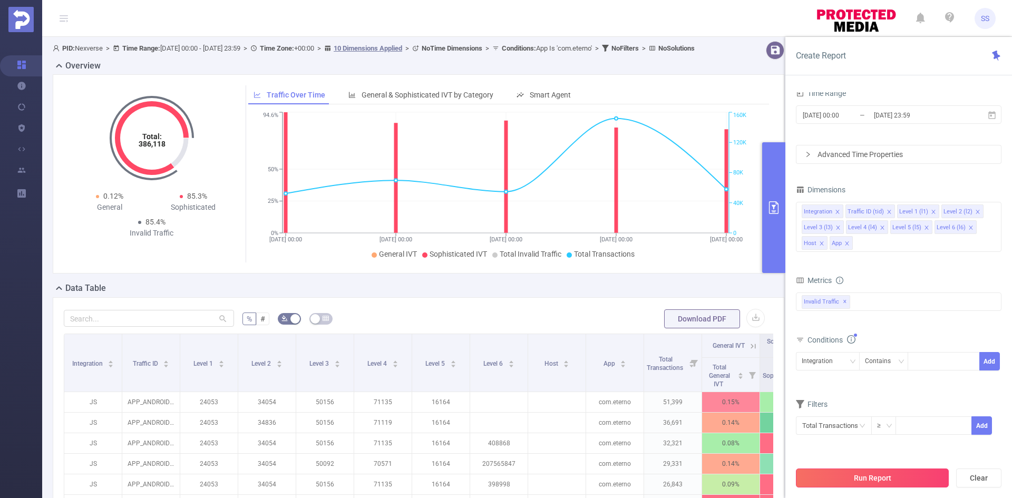
click at [825, 477] on button "Run Report" at bounding box center [872, 478] width 153 height 19
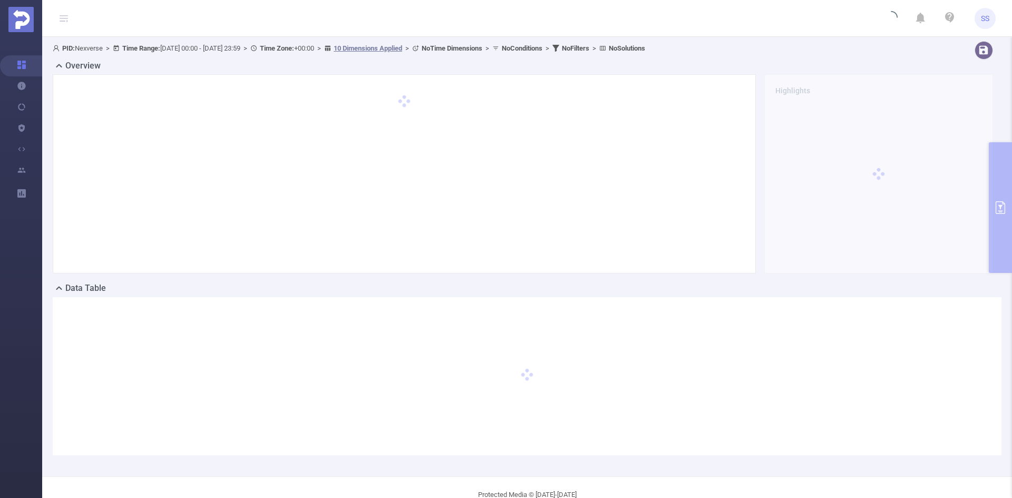
scroll to position [23, 0]
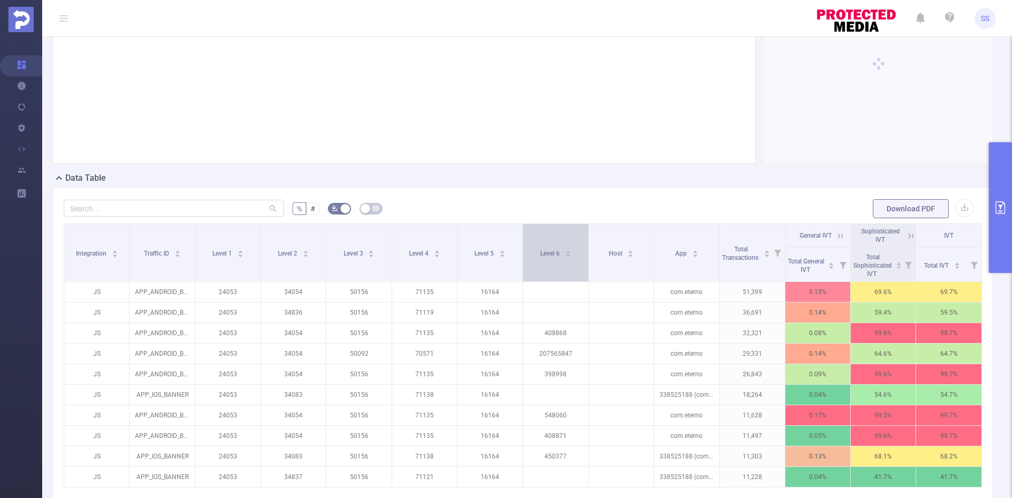
scroll to position [129, 0]
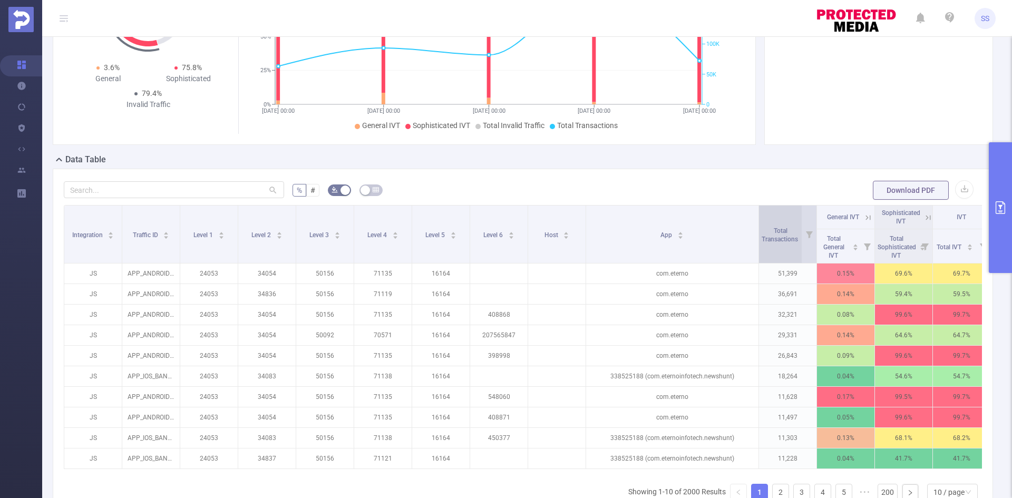
drag, startPoint x: 712, startPoint y: 241, endPoint x: 763, endPoint y: 245, distance: 51.8
click at [763, 229] on tr "Integration Traffic ID Level 1 Level 2 Level 3 Level 4 Level 5 Level 6 Host App…" at bounding box center [527, 218] width 927 height 24
click at [929, 217] on icon at bounding box center [928, 217] width 9 height 9
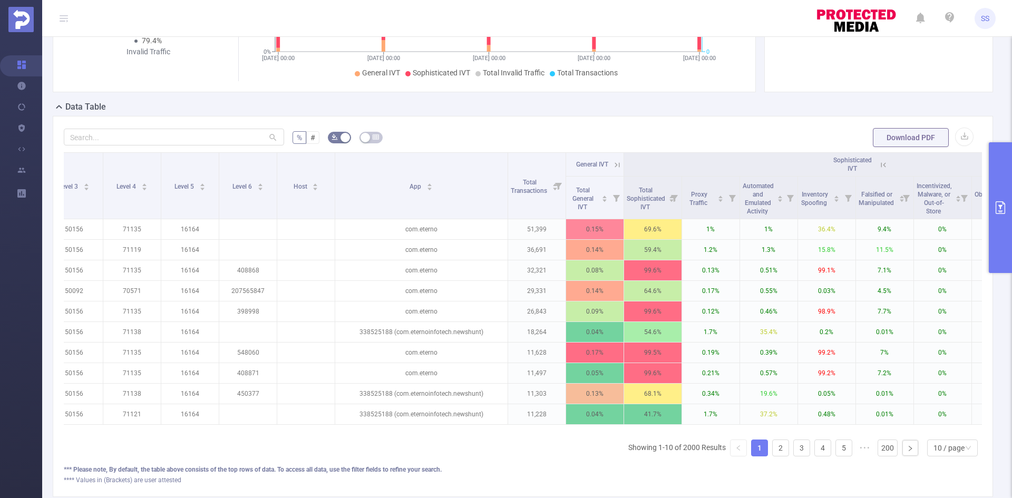
scroll to position [0, 265]
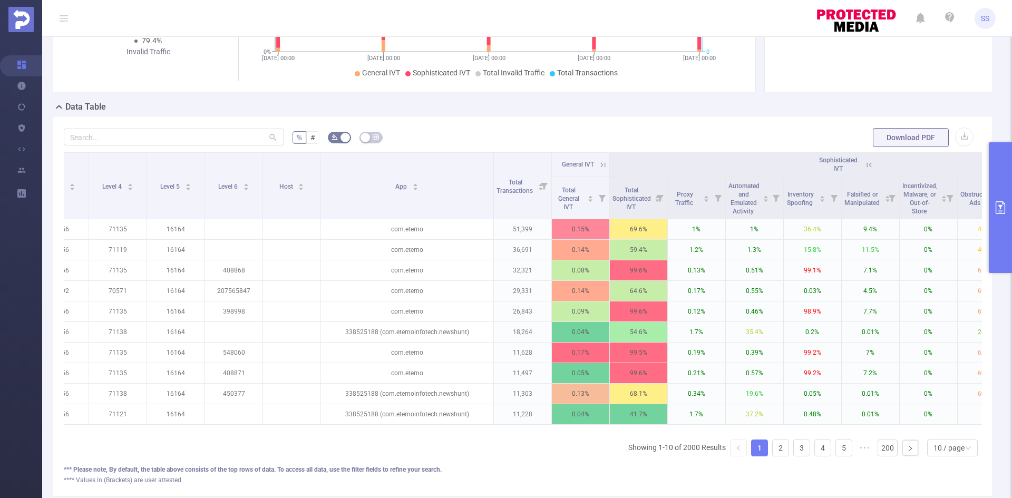
click at [868, 163] on icon at bounding box center [869, 164] width 5 height 5
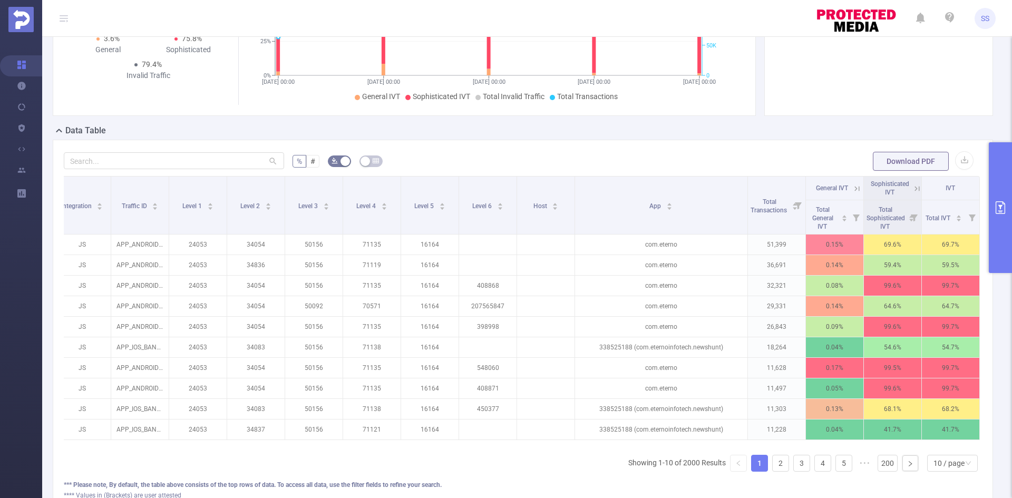
scroll to position [158, 0]
click at [774, 470] on link "2" at bounding box center [781, 463] width 16 height 16
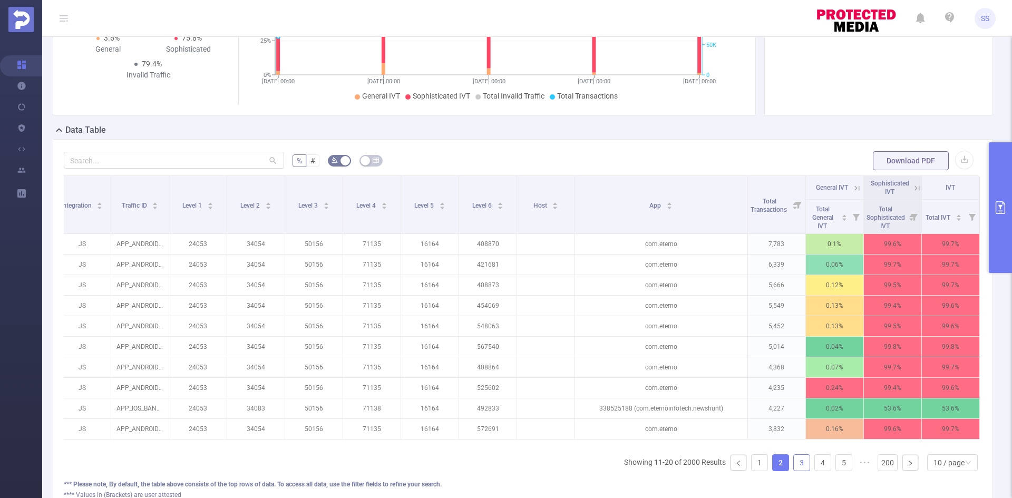
click at [794, 469] on link "3" at bounding box center [802, 463] width 16 height 16
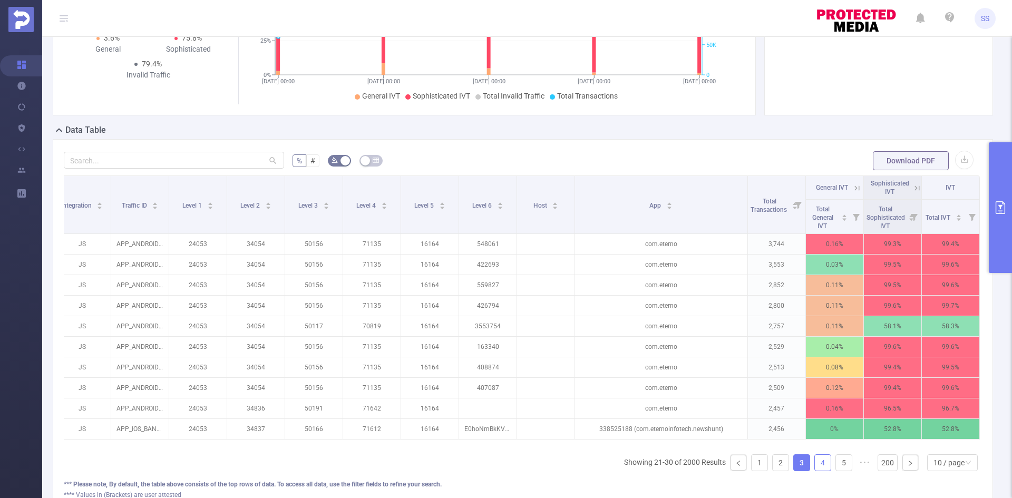
click at [815, 469] on link "4" at bounding box center [823, 463] width 16 height 16
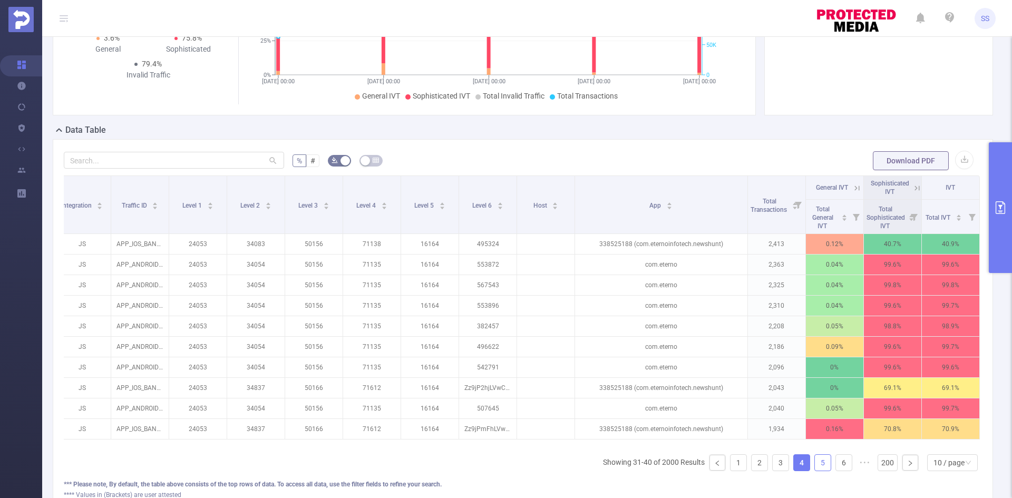
click at [817, 471] on link "5" at bounding box center [823, 463] width 16 height 16
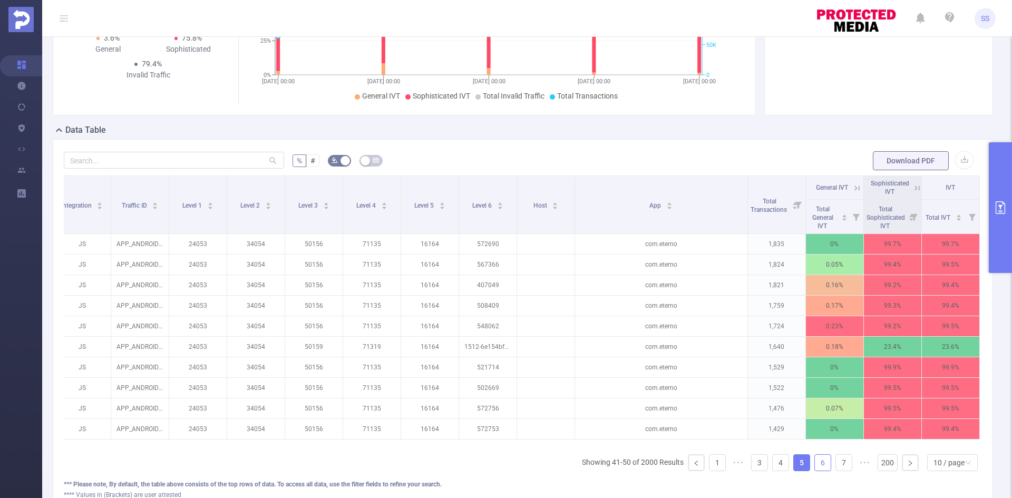
click at [821, 471] on link "6" at bounding box center [823, 463] width 16 height 16
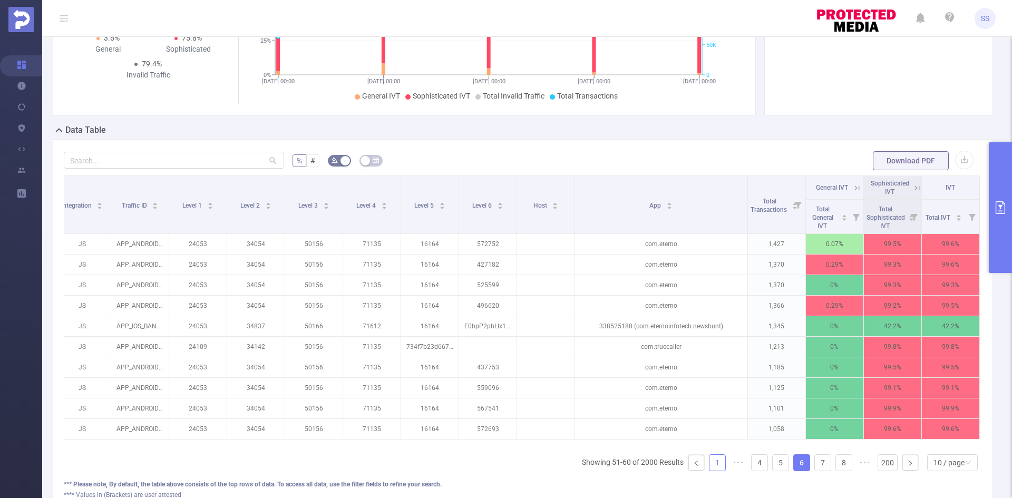
click at [714, 467] on link "1" at bounding box center [718, 463] width 16 height 16
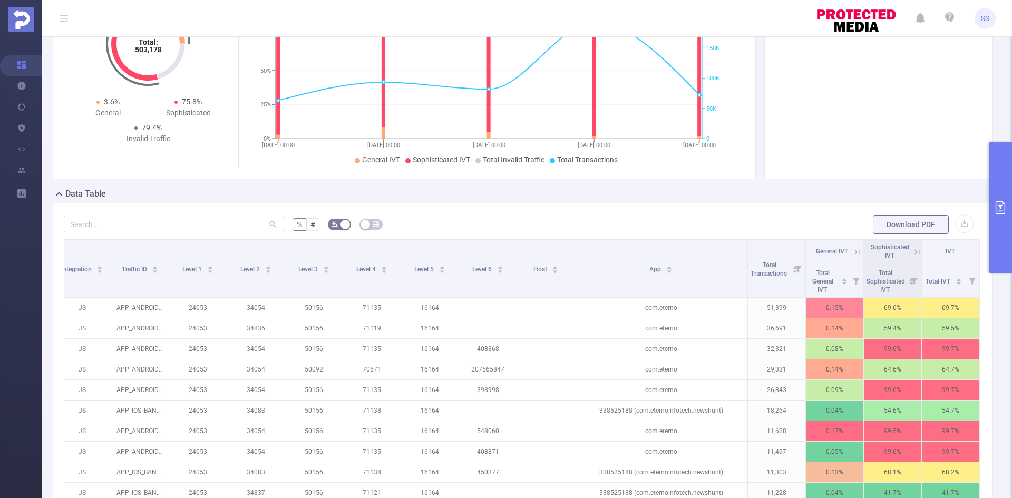
scroll to position [0, 0]
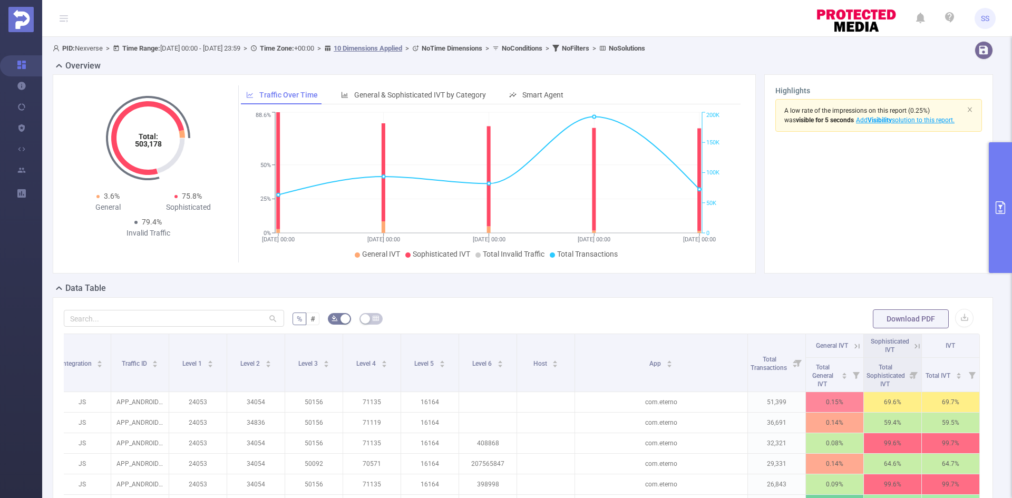
click at [1003, 170] on button "primary" at bounding box center [1000, 207] width 23 height 131
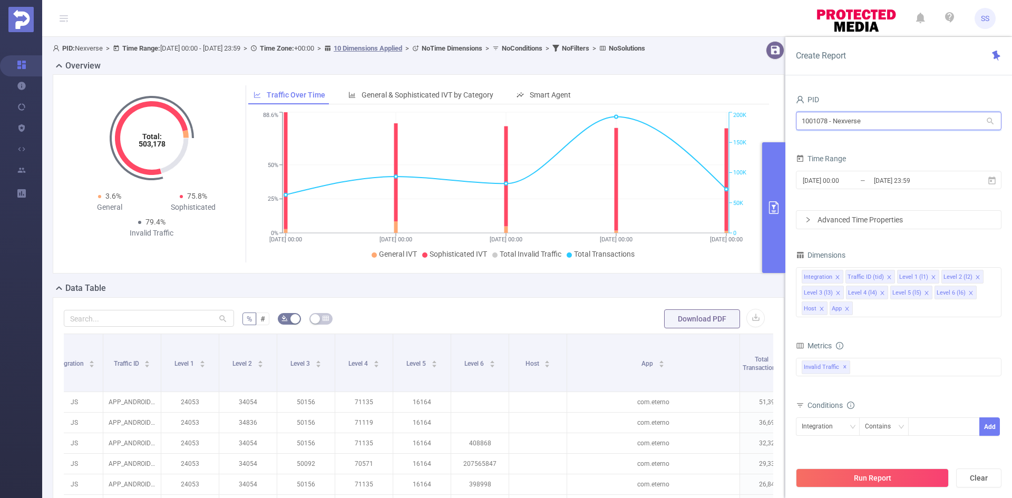
drag, startPoint x: 896, startPoint y: 117, endPoint x: 783, endPoint y: 117, distance: 112.8
click at [783, 117] on section "PID: Nexverse > Time Range: 2025-09-15 00:00 - 2025-09-29 23:59 > Time Zone: +0…" at bounding box center [527, 364] width 970 height 654
